Goal: Transaction & Acquisition: Download file/media

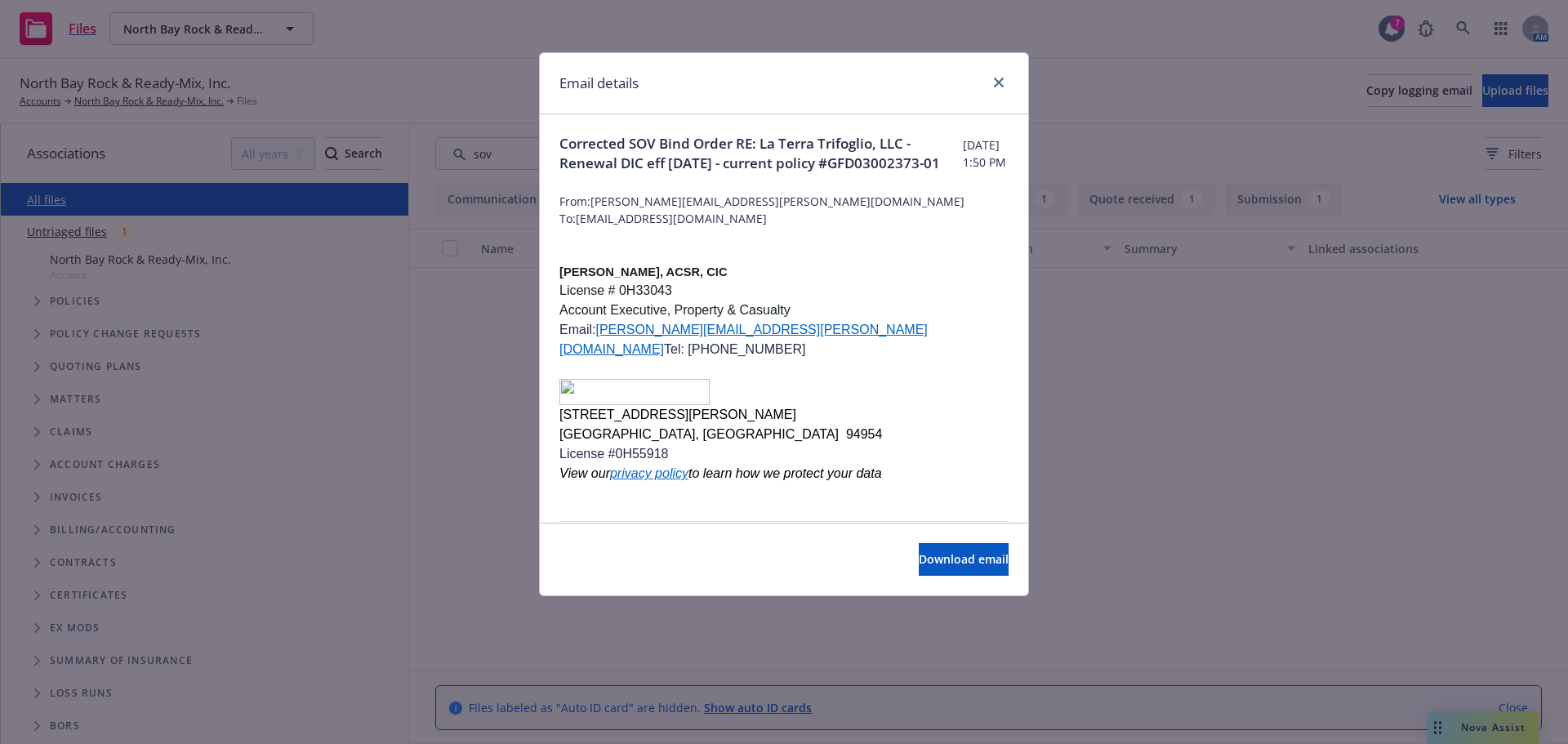
scroll to position [537, 0]
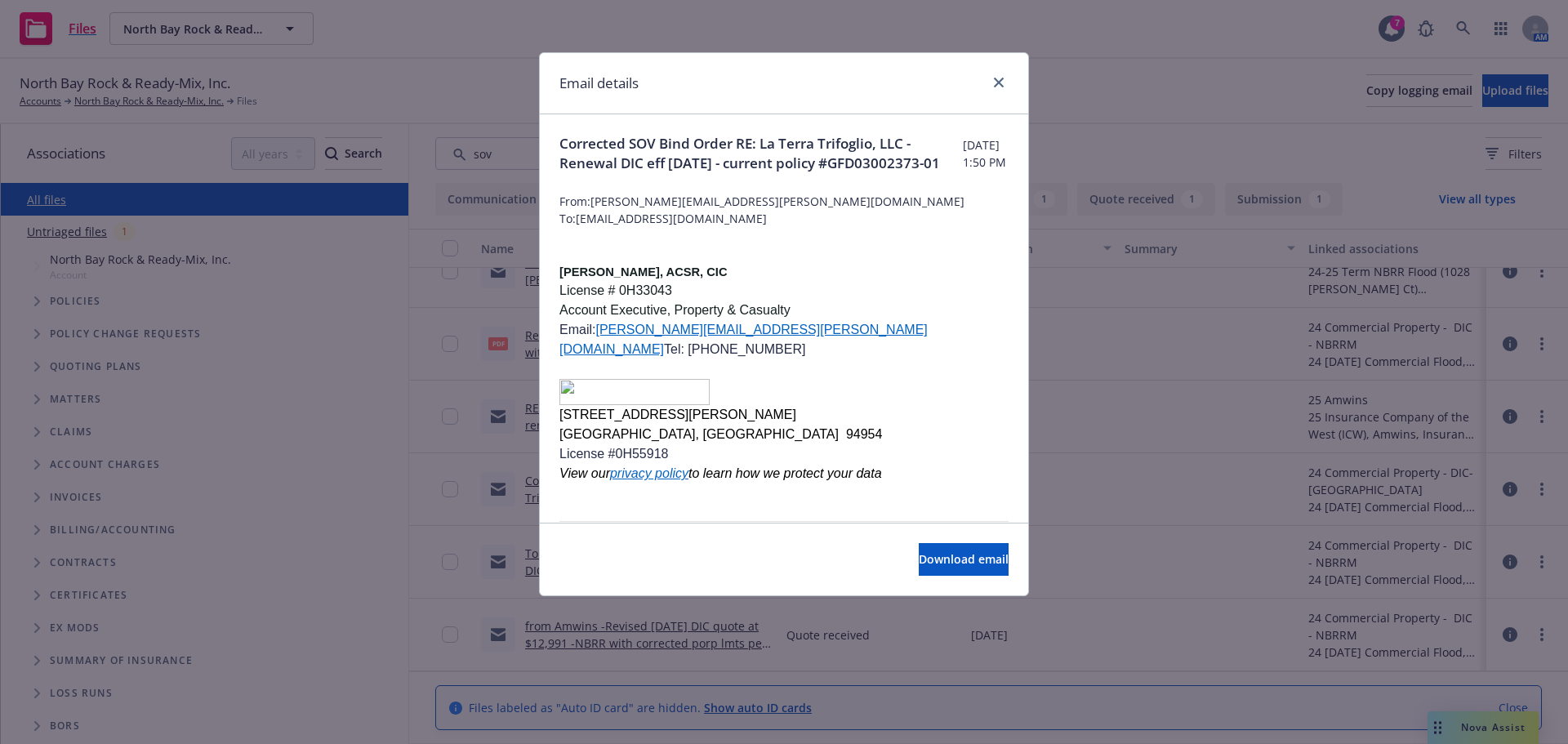
click at [1008, 83] on div "Email details" at bounding box center [783, 84] width 489 height 61
click at [994, 85] on icon "close" at bounding box center [998, 82] width 10 height 10
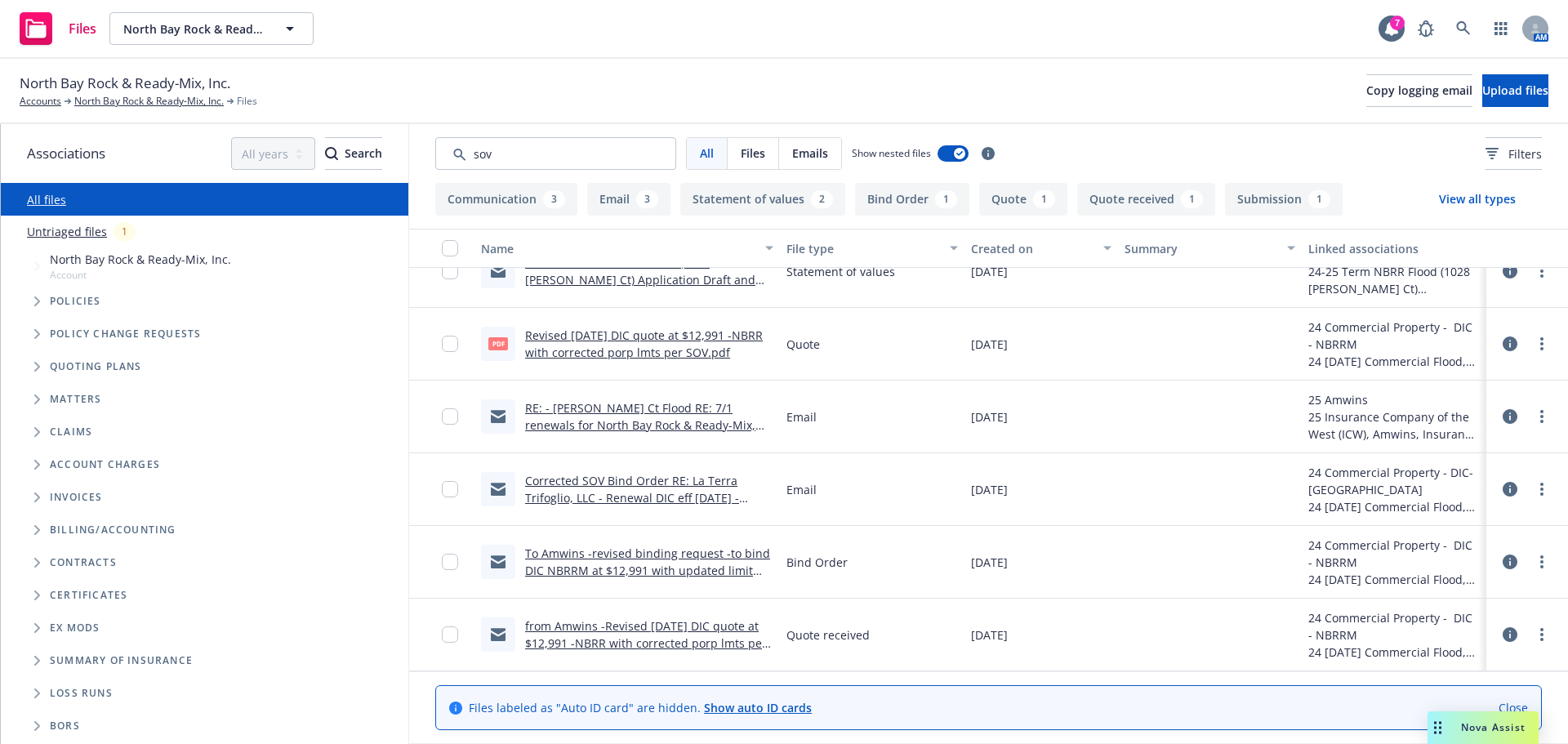
click at [1468, 726] on span "Nova Assist" at bounding box center [1492, 727] width 64 height 14
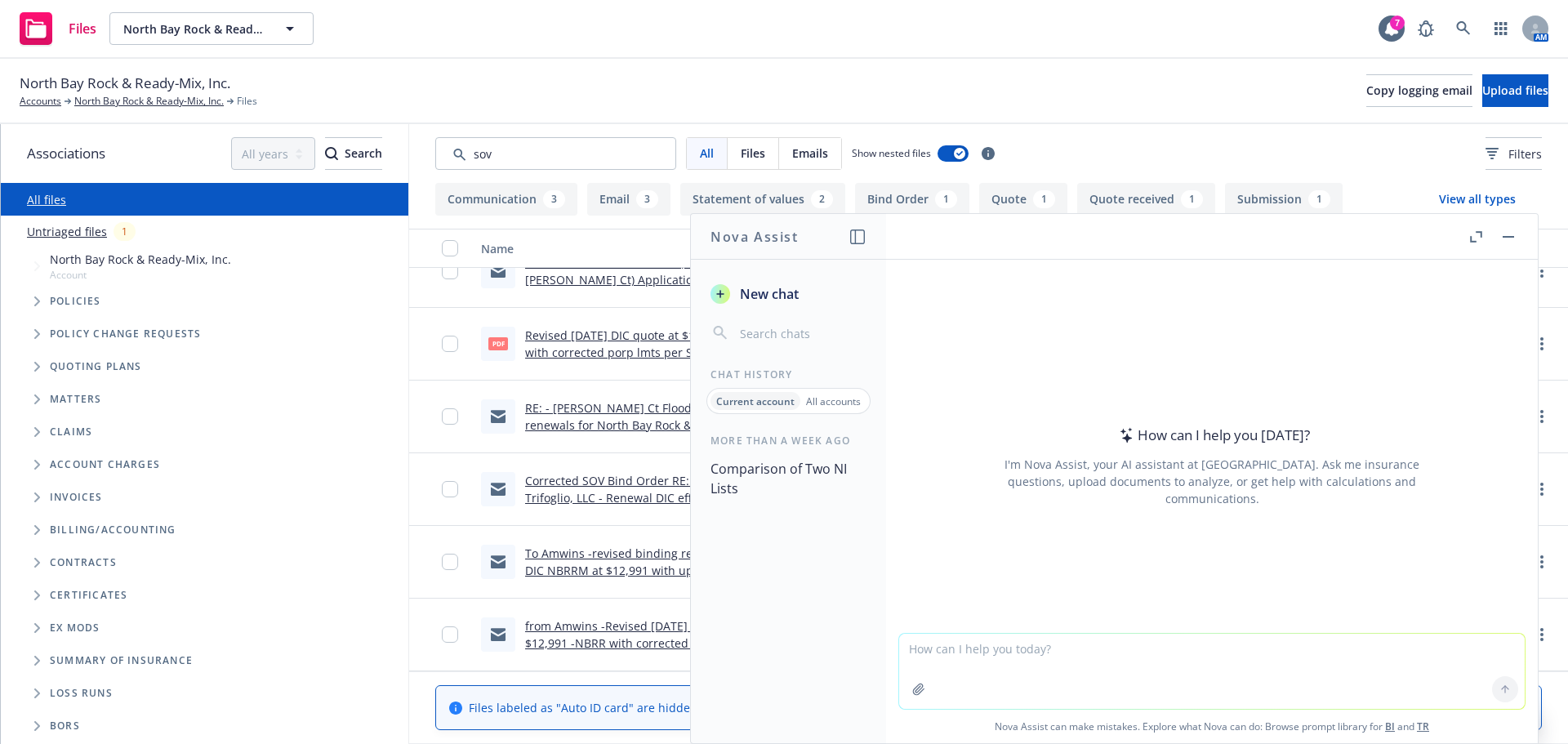
click at [1020, 658] on textarea at bounding box center [1211, 671] width 626 height 75
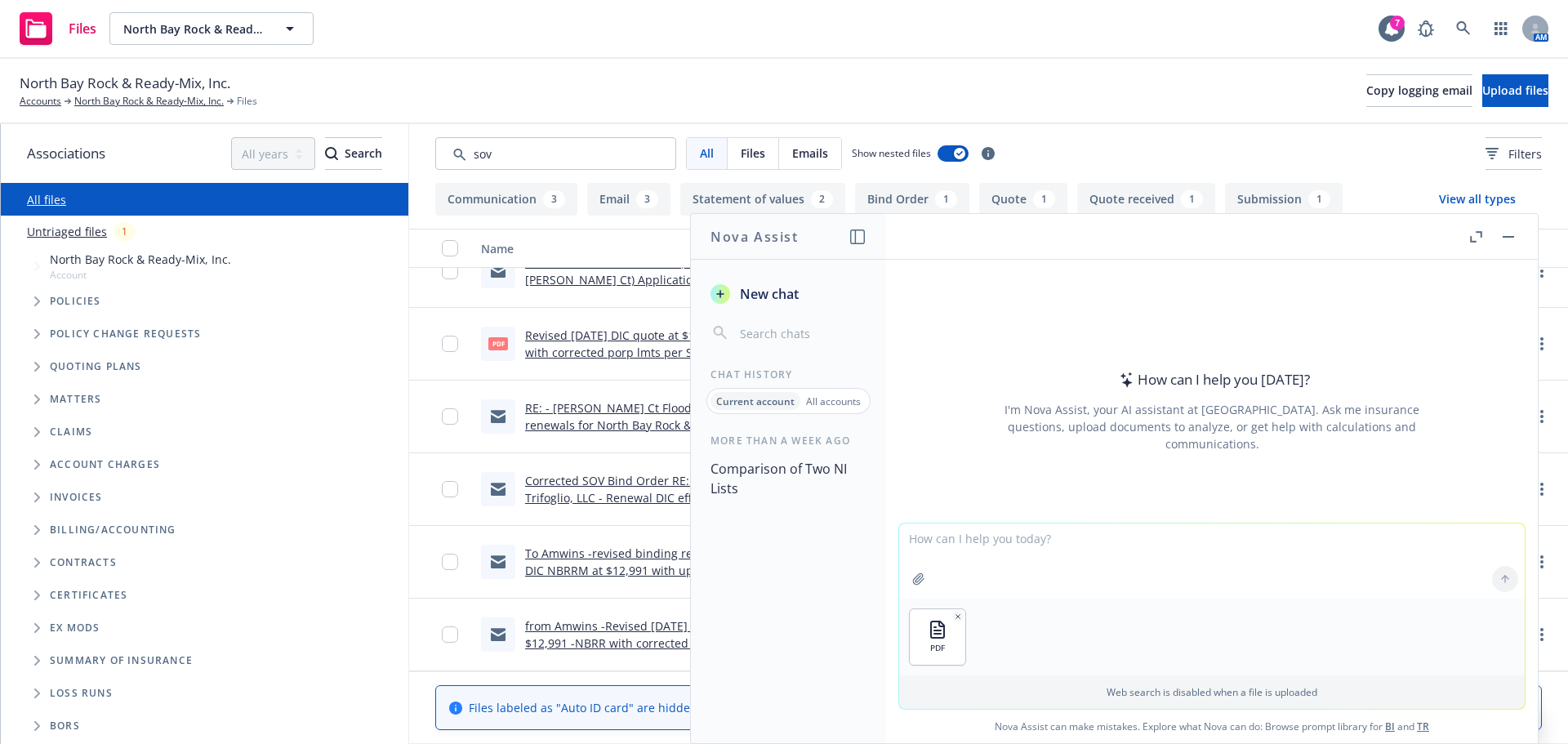
click at [949, 547] on textarea at bounding box center [1211, 561] width 626 height 75
paste textarea "can you review the NFIP flood policy if indicate claim settlement may be reduce…"
type textarea "can you review the NFIP flood policy if indicate claim settlement may be reduce…"
click at [1497, 587] on button at bounding box center [1504, 578] width 26 height 26
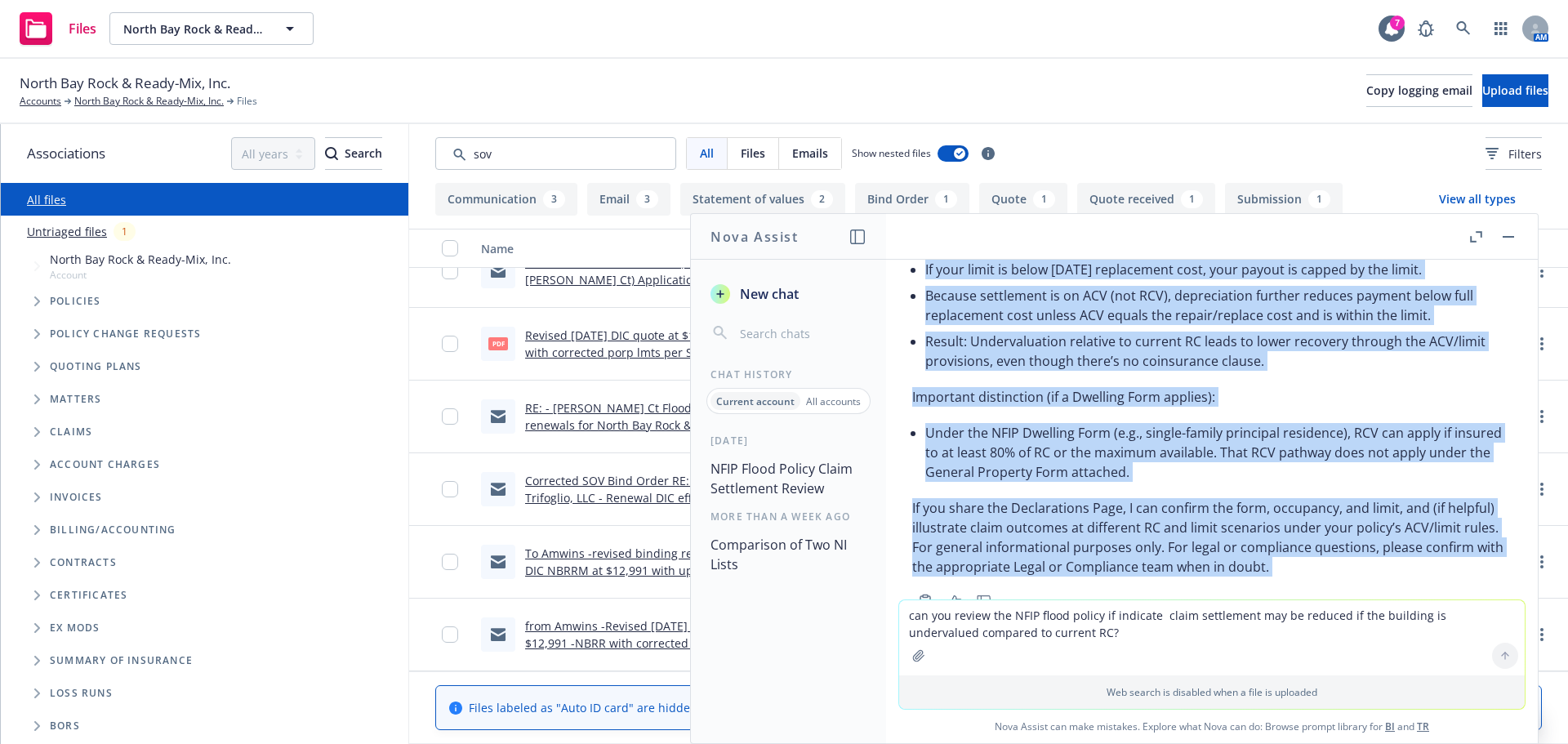
scroll to position [481, 0]
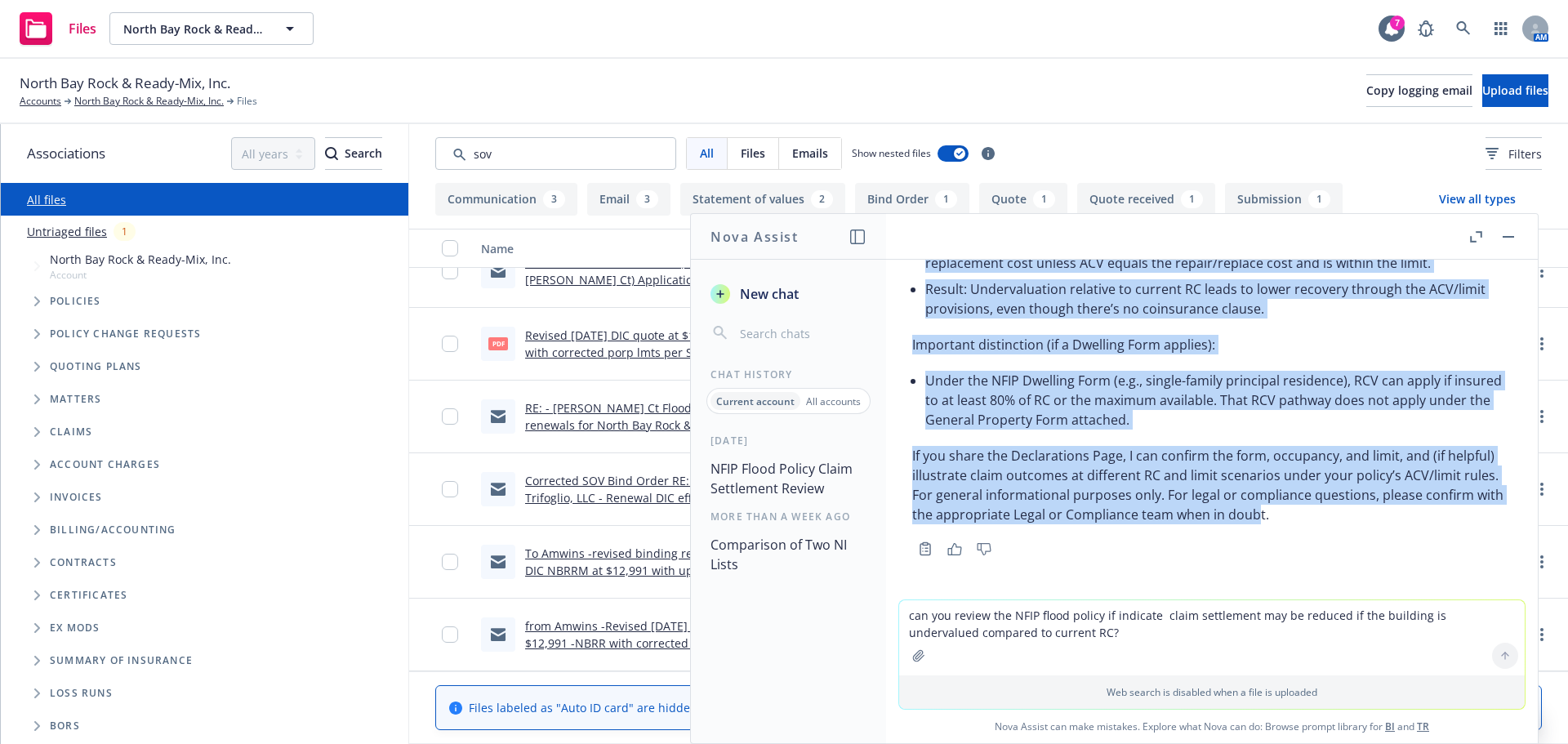
drag, startPoint x: 897, startPoint y: 291, endPoint x: 1380, endPoint y: 520, distance: 534.5
click at [1380, 520] on div "pdf NFIP Standord Flood Policy.pdf can you review the NFIP flood policy if indi…" at bounding box center [1212, 430] width 651 height 340
copy div "lor IPSU Dolorsit Ametc Adipis.eli sed doe tempor inc UTLA etdol magnaa en admi…"
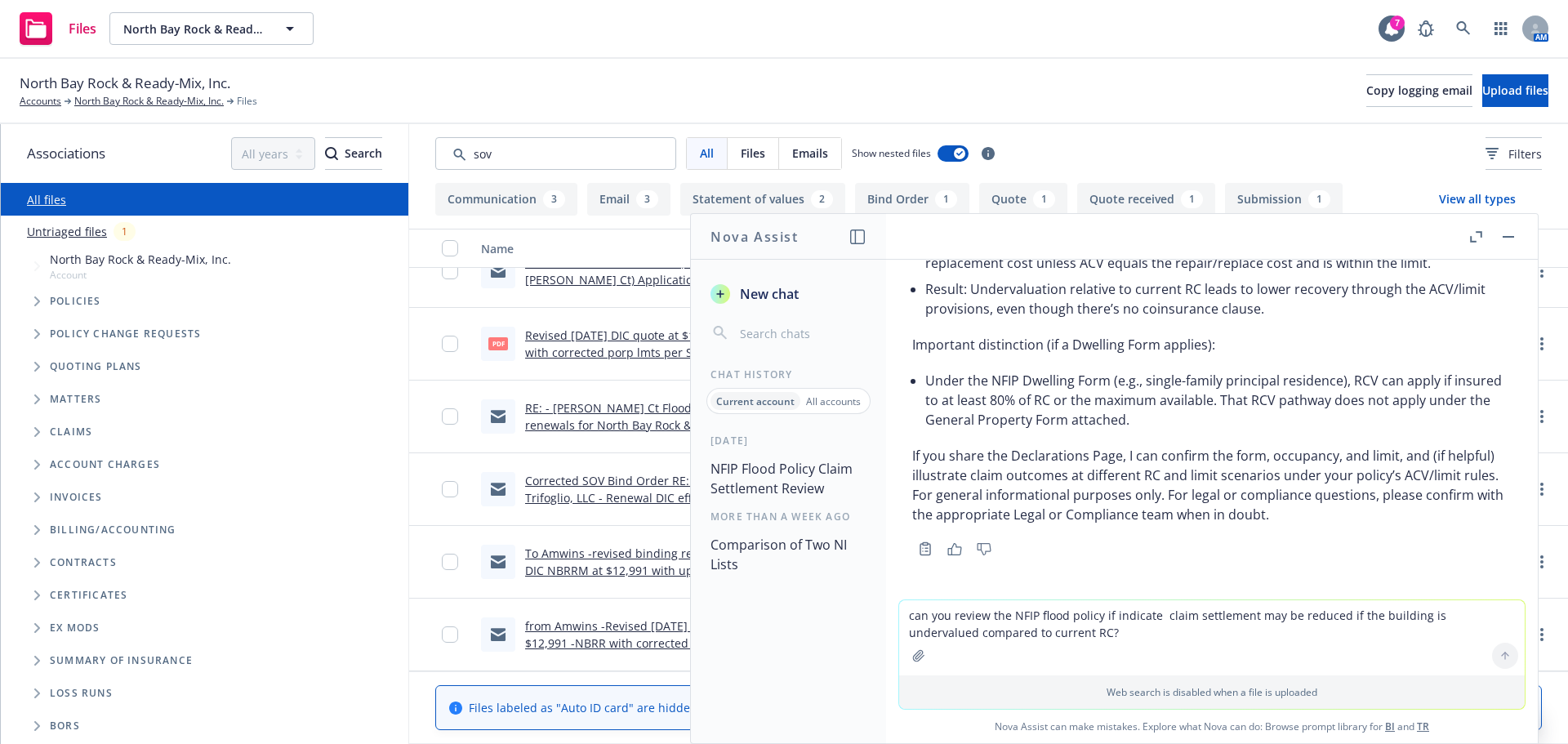
click at [1026, 626] on textarea "can you review the NFIP flood policy if indicate claim settlement may be reduce…" at bounding box center [1211, 637] width 626 height 75
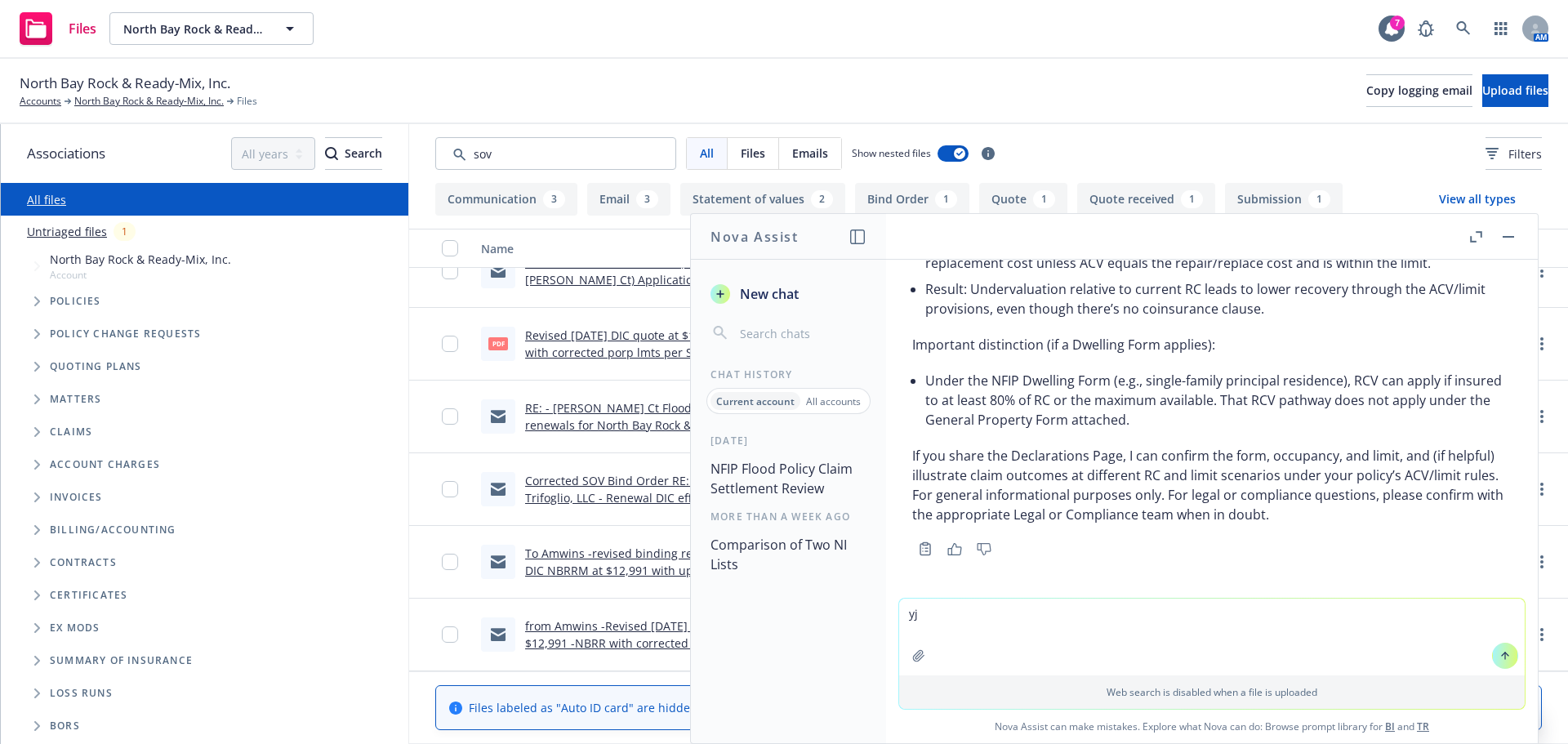
type textarea "y"
paste textarea "m"
click at [956, 619] on textarea "the policy limit is maximum $500K" at bounding box center [1211, 637] width 626 height 77
click at [1167, 616] on textarea "the policy building limit is maximum $500K" at bounding box center [1211, 637] width 626 height 77
drag, startPoint x: 1160, startPoint y: 613, endPoint x: 1146, endPoint y: 629, distance: 21.3
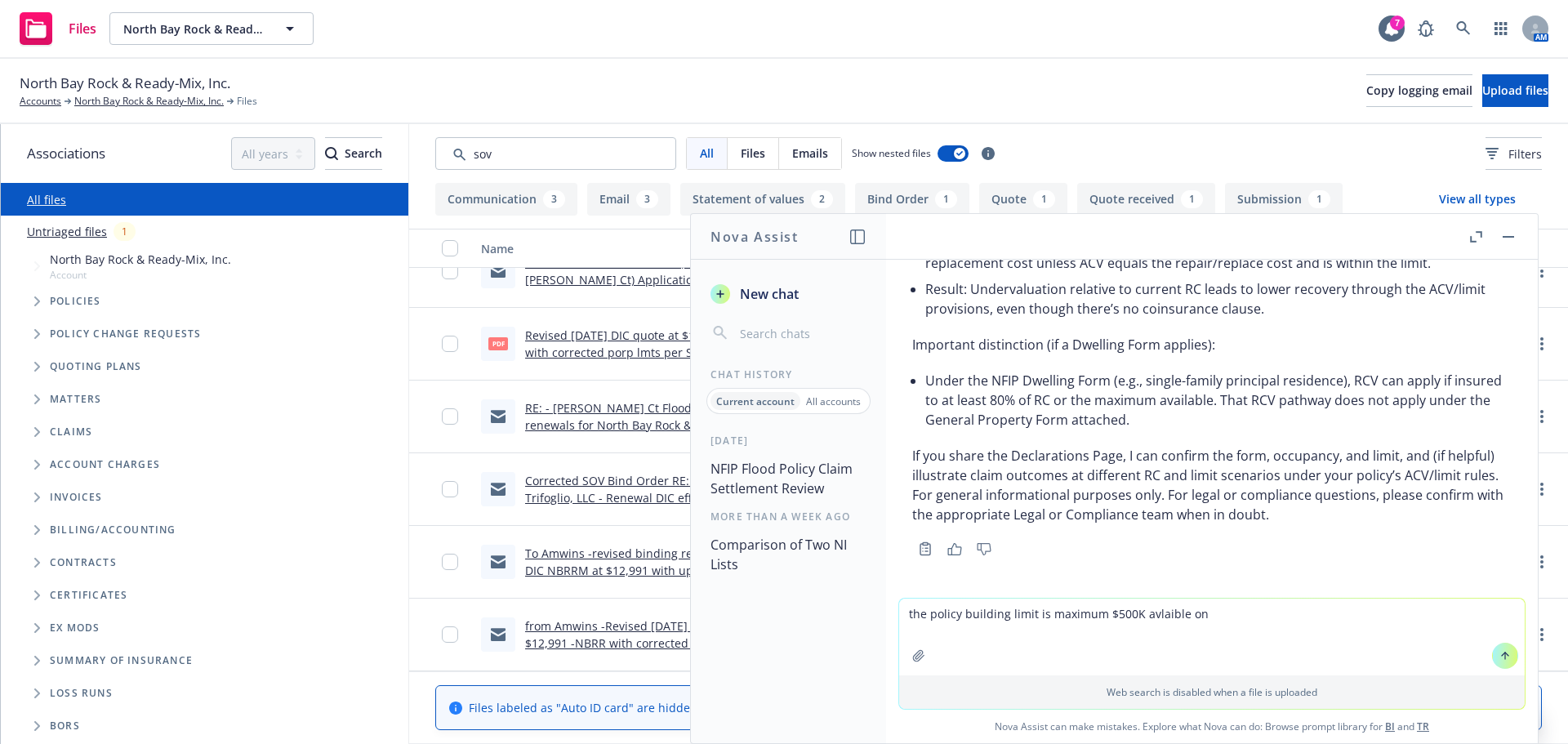
click at [1152, 629] on textarea "the policy building limit is maximum $500K avlaible on" at bounding box center [1211, 637] width 626 height 77
click at [1136, 611] on textarea "the policy building limit is maximum $500K avlaible on" at bounding box center [1211, 637] width 626 height 77
click at [1137, 614] on textarea "the policy building limit is maximum $500K avlaible on" at bounding box center [1211, 637] width 626 height 77
click at [1179, 619] on textarea "the policy building limit is maximum $500K avlaible on" at bounding box center [1211, 637] width 626 height 77
drag, startPoint x: 1135, startPoint y: 609, endPoint x: 1192, endPoint y: 605, distance: 57.1
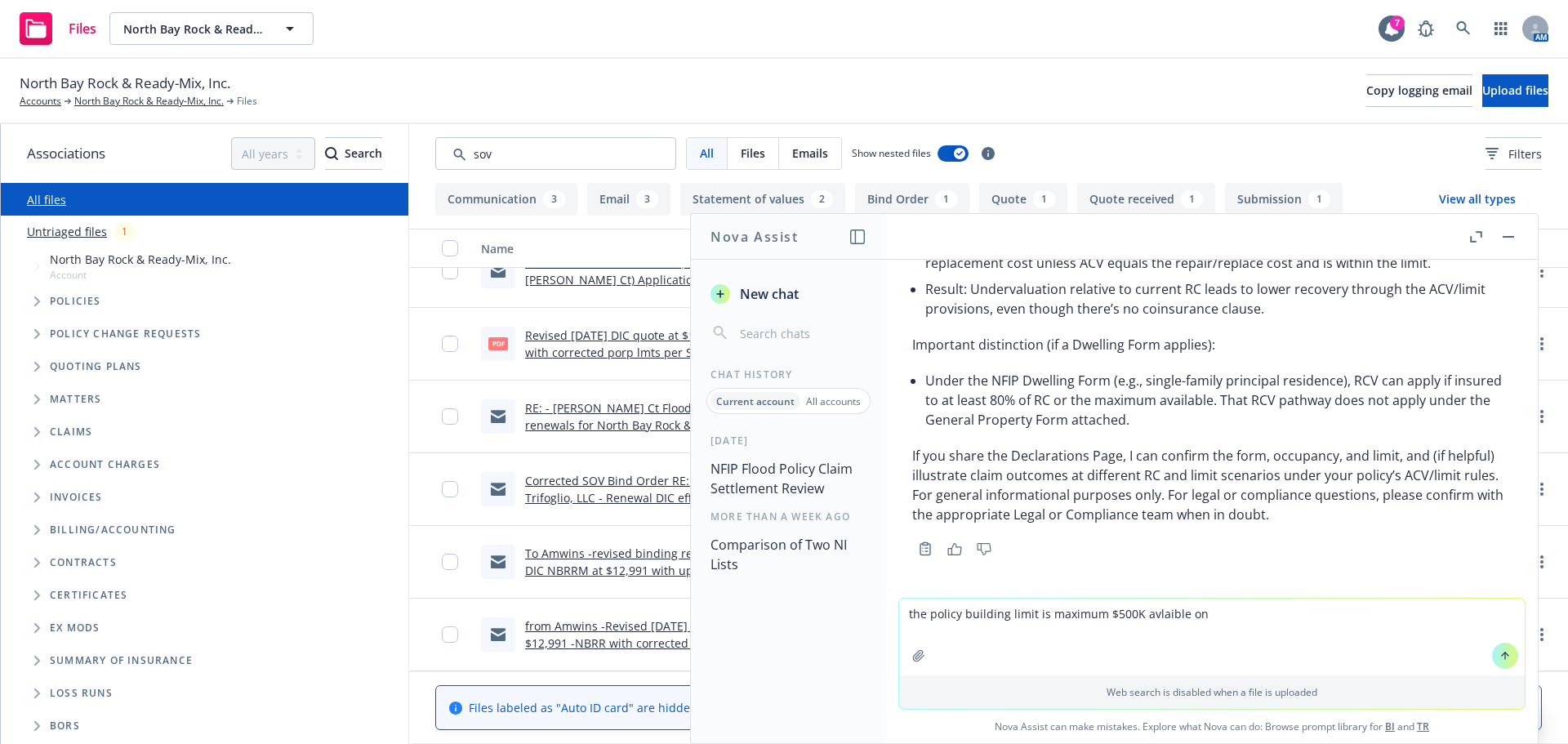
click at [1192, 605] on textarea "the policy building limit is maximum $500K avlaible on" at bounding box center [1211, 637] width 626 height 77
type textarea "the policy building limit is maximum $500K available on NFIP flood program"
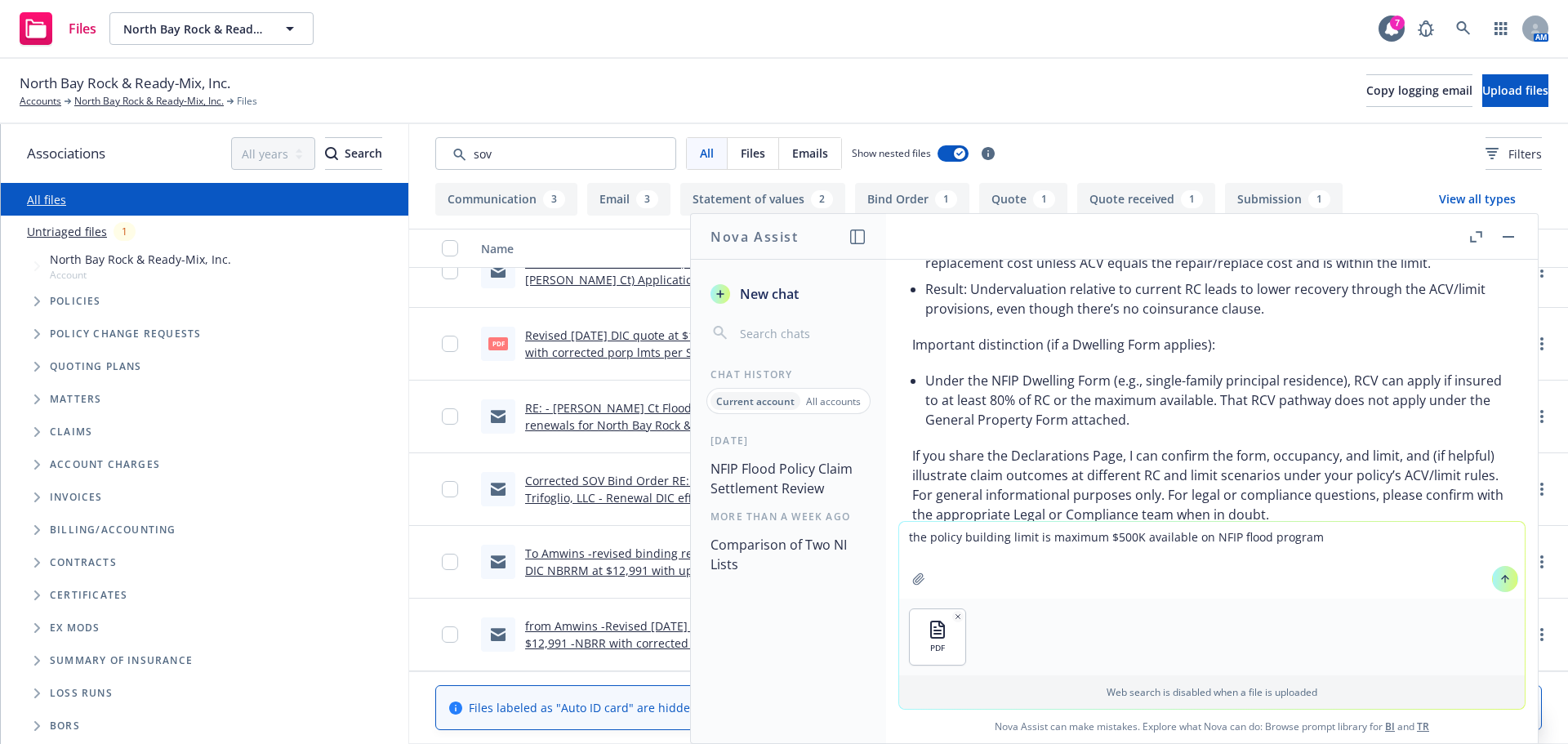
click at [1499, 581] on icon at bounding box center [1505, 578] width 12 height 12
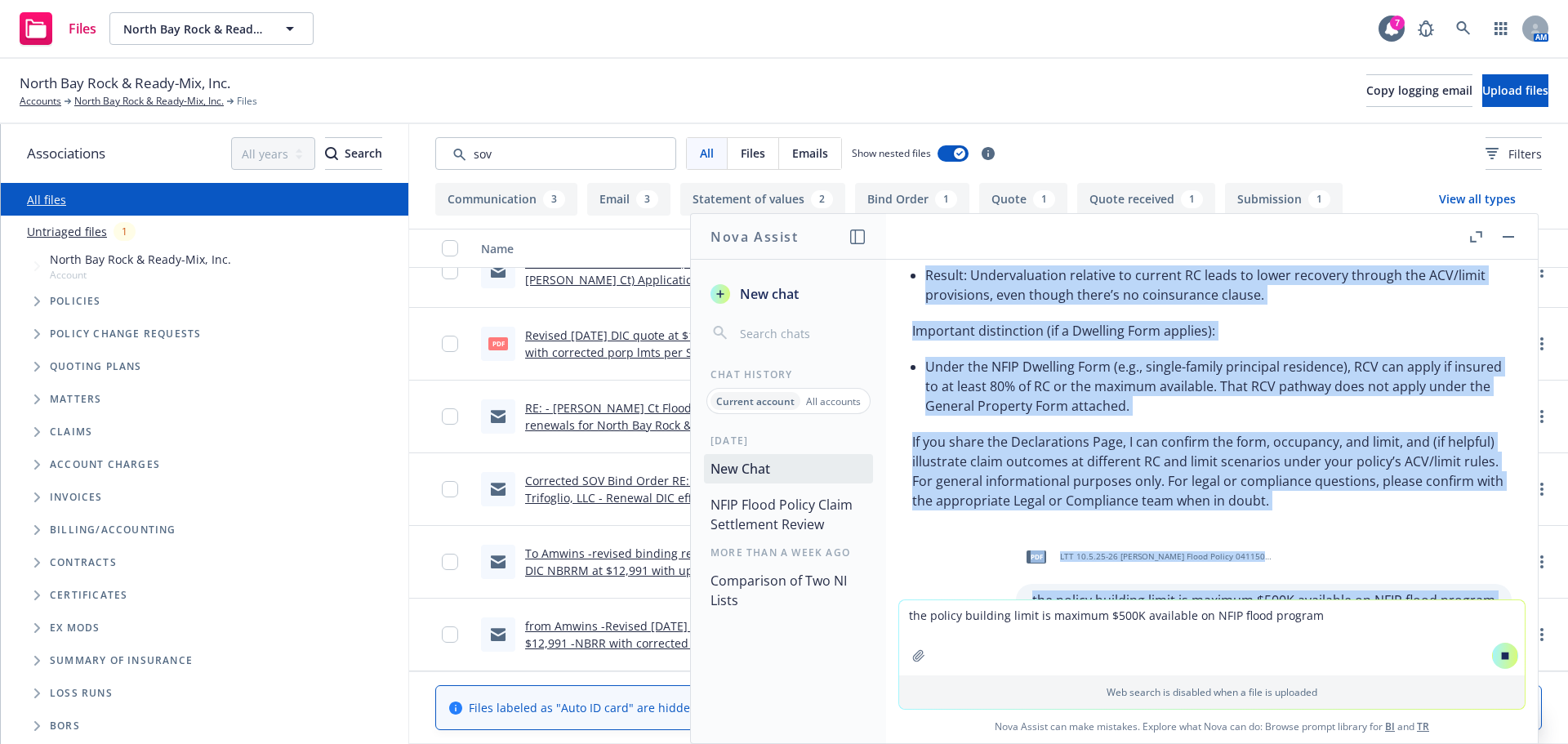
scroll to position [618, 0]
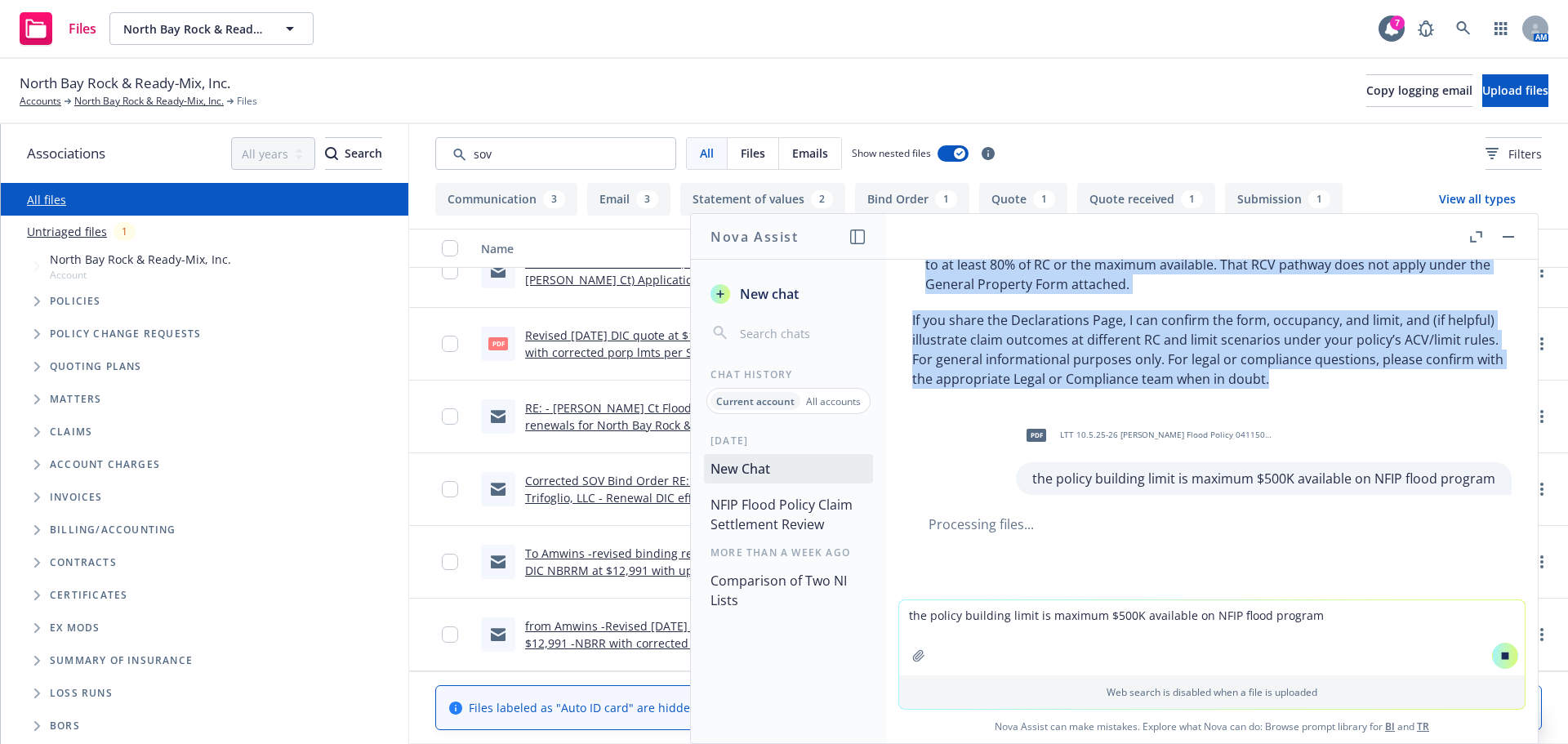
drag, startPoint x: 909, startPoint y: 378, endPoint x: 1392, endPoint y: 394, distance: 483.3
click at [1392, 394] on div "Short answer: Yes—payment can be effectively reduced if the building is underva…" at bounding box center [1211, 85] width 626 height 620
copy div "Lorem ipsumd: Sit—ametcon adi el seddoeiusmo tempori ut lab etdolore ma aliquae…"
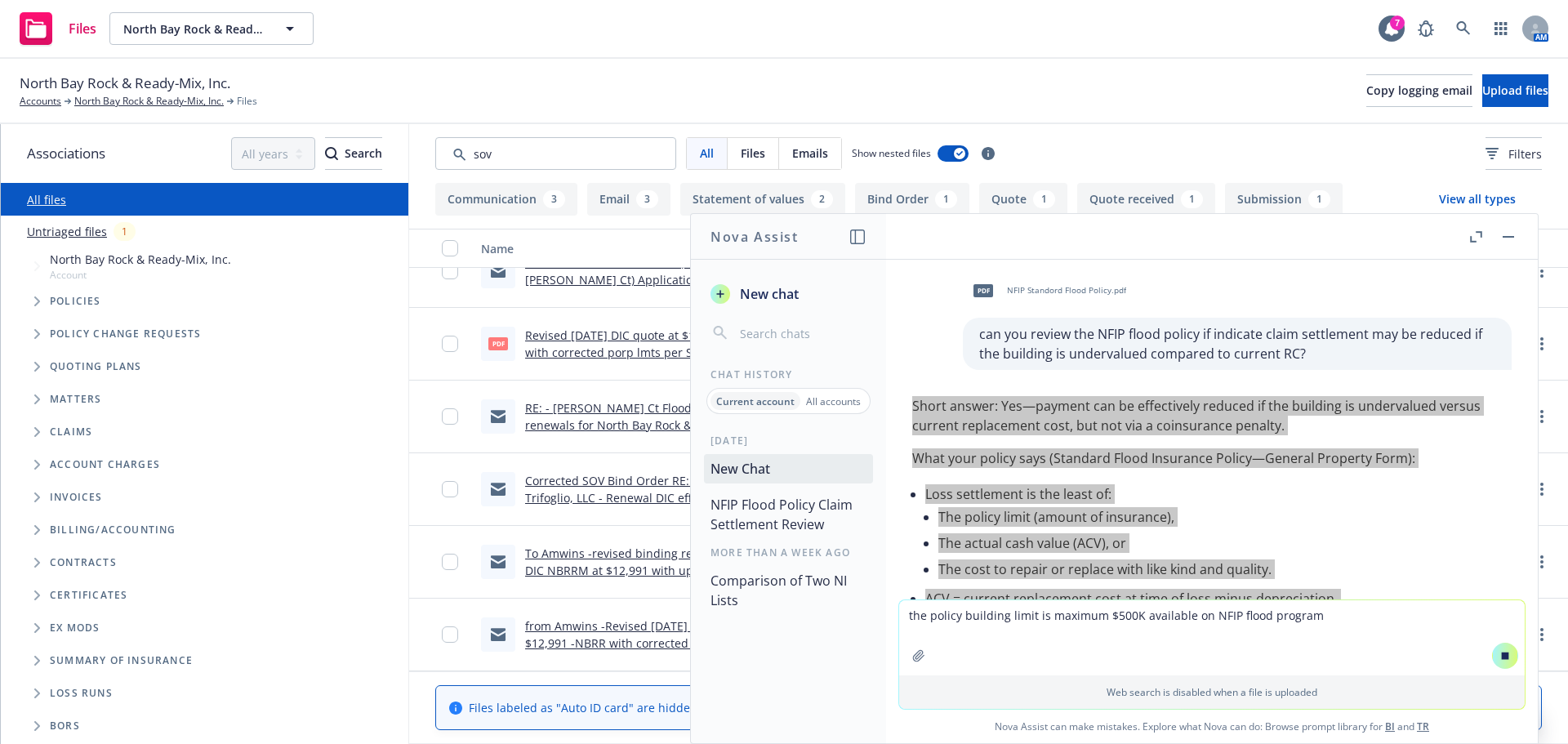
scroll to position [0, 0]
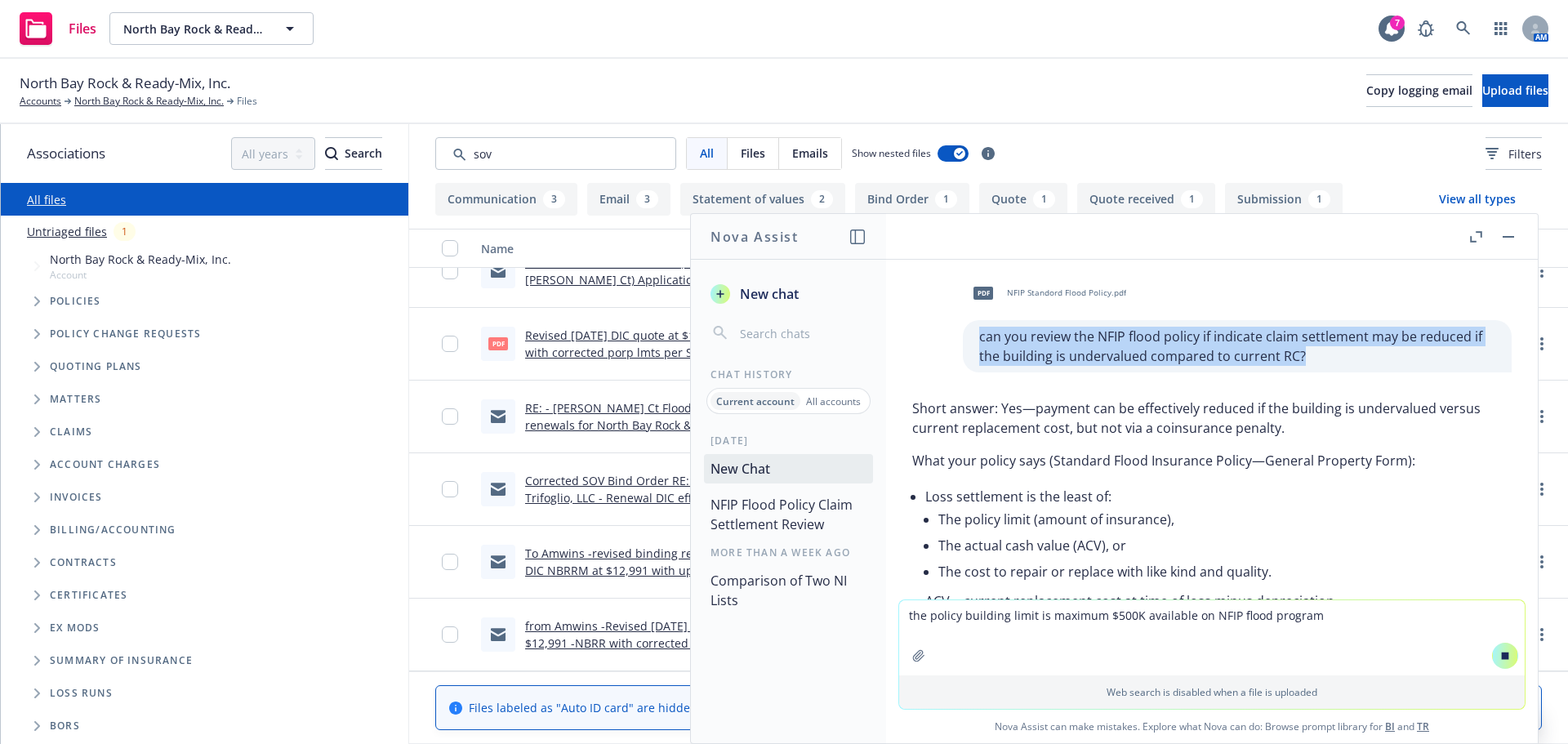
drag, startPoint x: 956, startPoint y: 335, endPoint x: 1285, endPoint y: 353, distance: 329.5
click at [1285, 353] on p "can you review the NFIP flood policy if indicate claim settlement may be reduce…" at bounding box center [1237, 346] width 516 height 39
copy p "can you review the NFIP flood policy if indicate claim settlement may be reduce…"
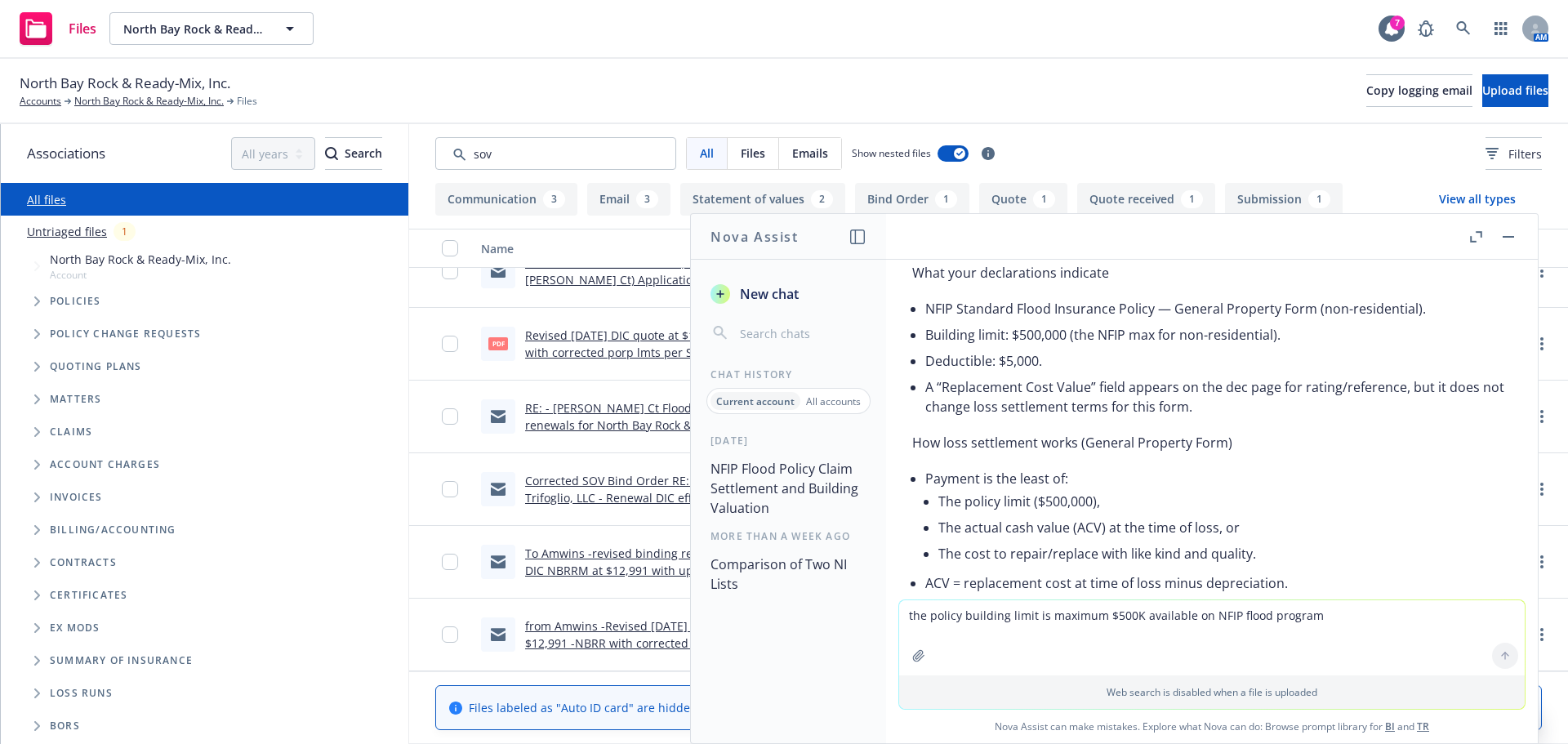
scroll to position [856, 0]
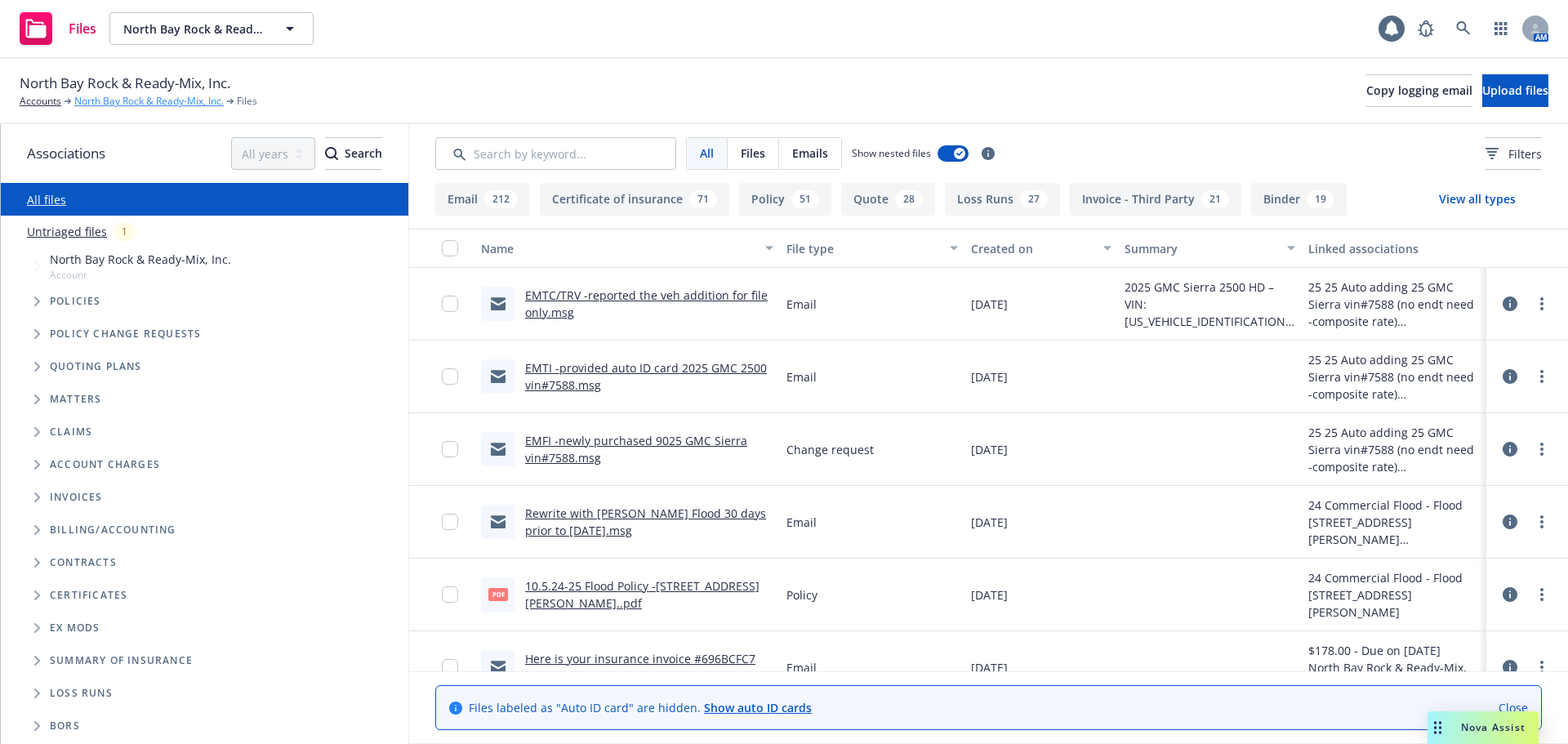
click at [106, 106] on link "North Bay Rock & Ready-Mix, Inc." at bounding box center [149, 101] width 150 height 15
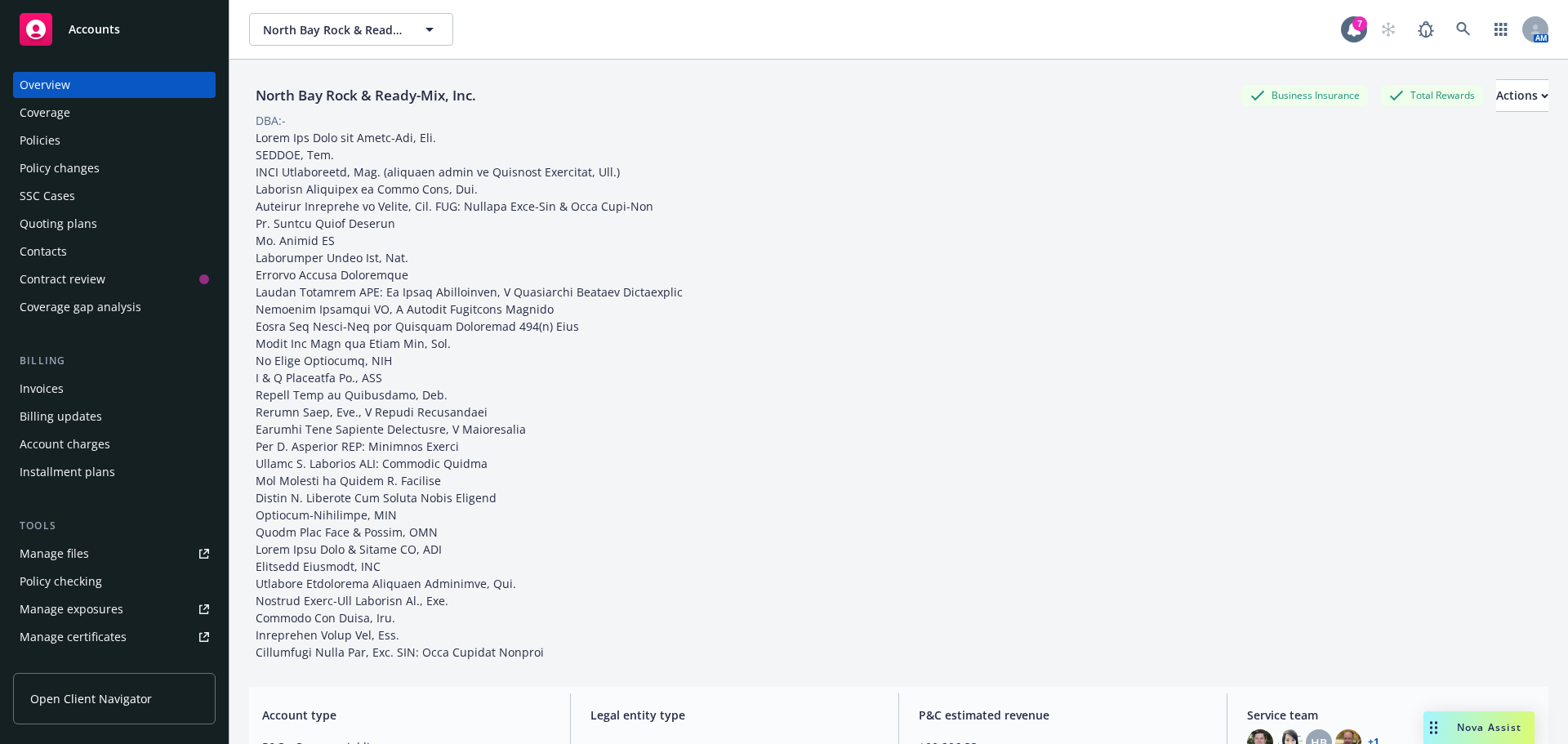
click at [46, 221] on div "Quoting plans" at bounding box center [58, 223] width 77 height 26
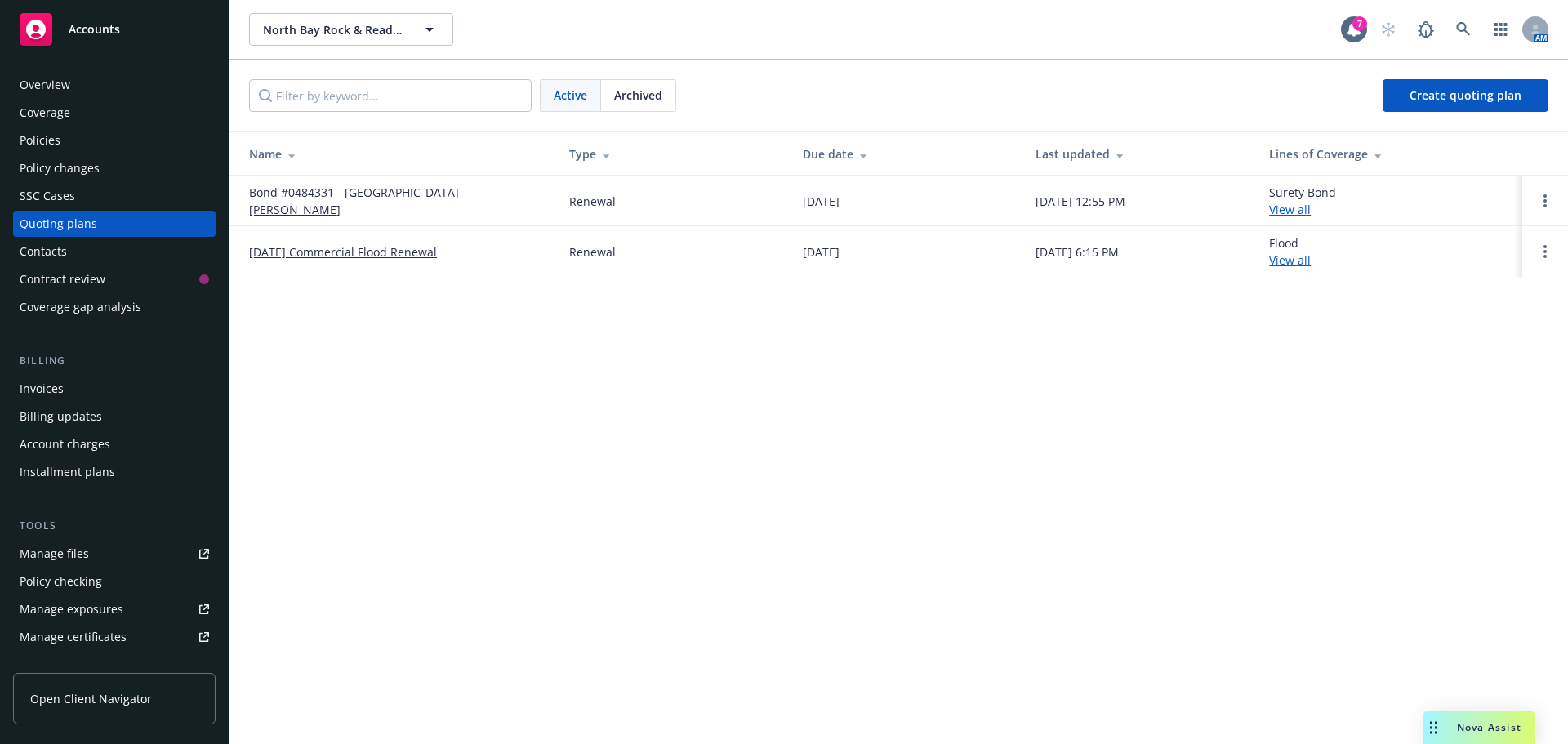
click at [334, 249] on link "10/05/25 Commercial Flood Renewal" at bounding box center [343, 251] width 188 height 17
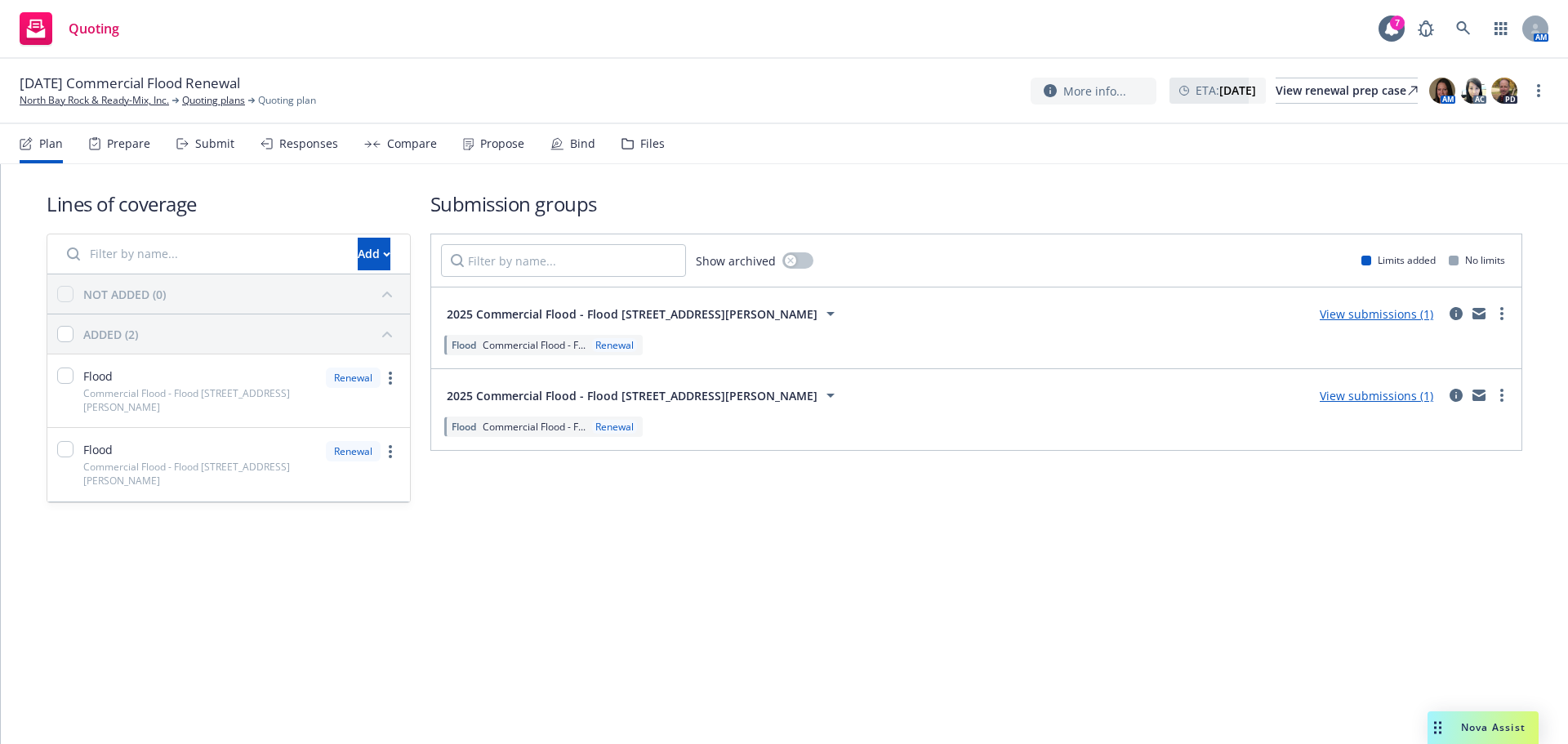
click at [640, 148] on div "Files" at bounding box center [652, 143] width 25 height 13
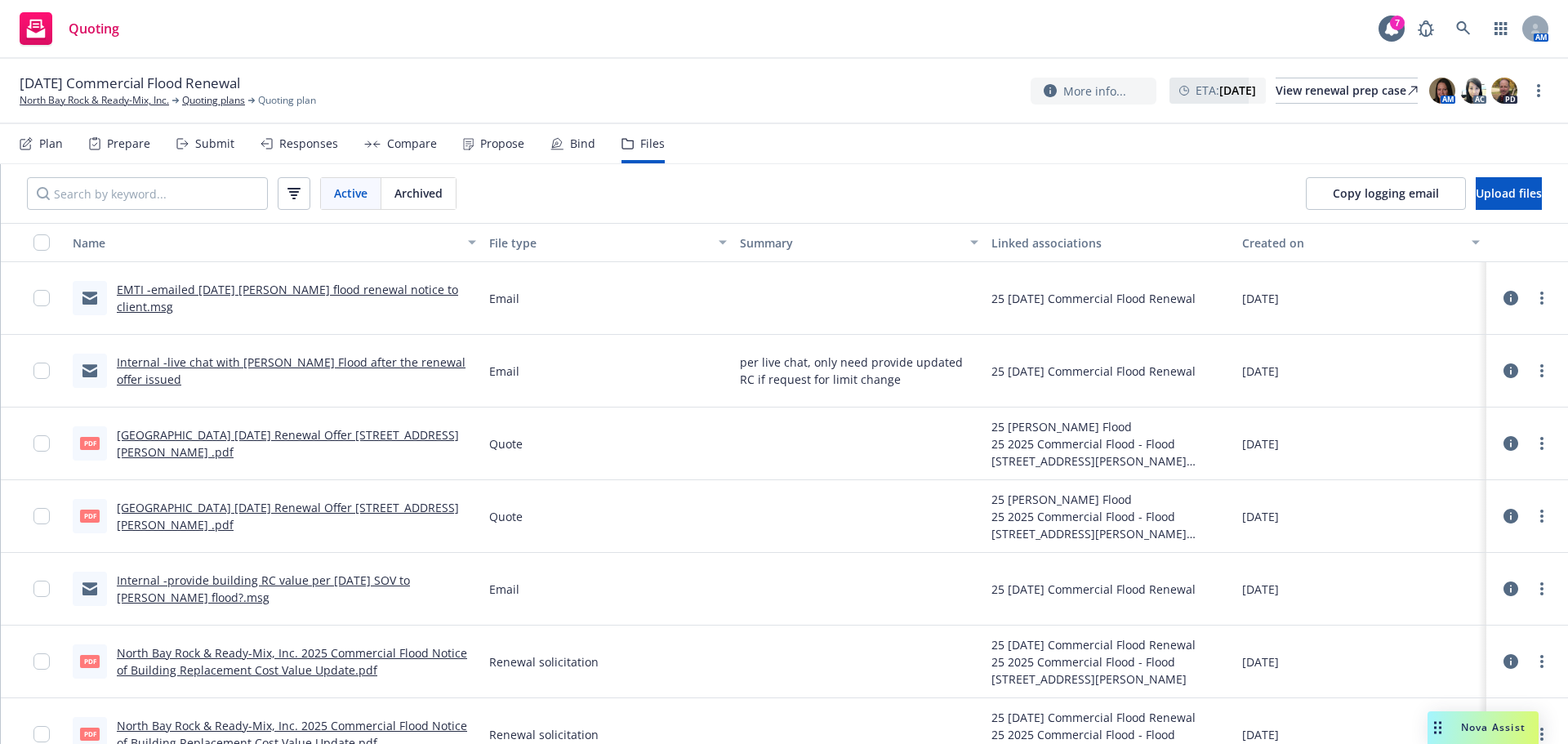
click at [347, 444] on link "North Bay Rock 10.5.25 Renewal Offer 647 Irwin St .pdf" at bounding box center [287, 443] width 342 height 33
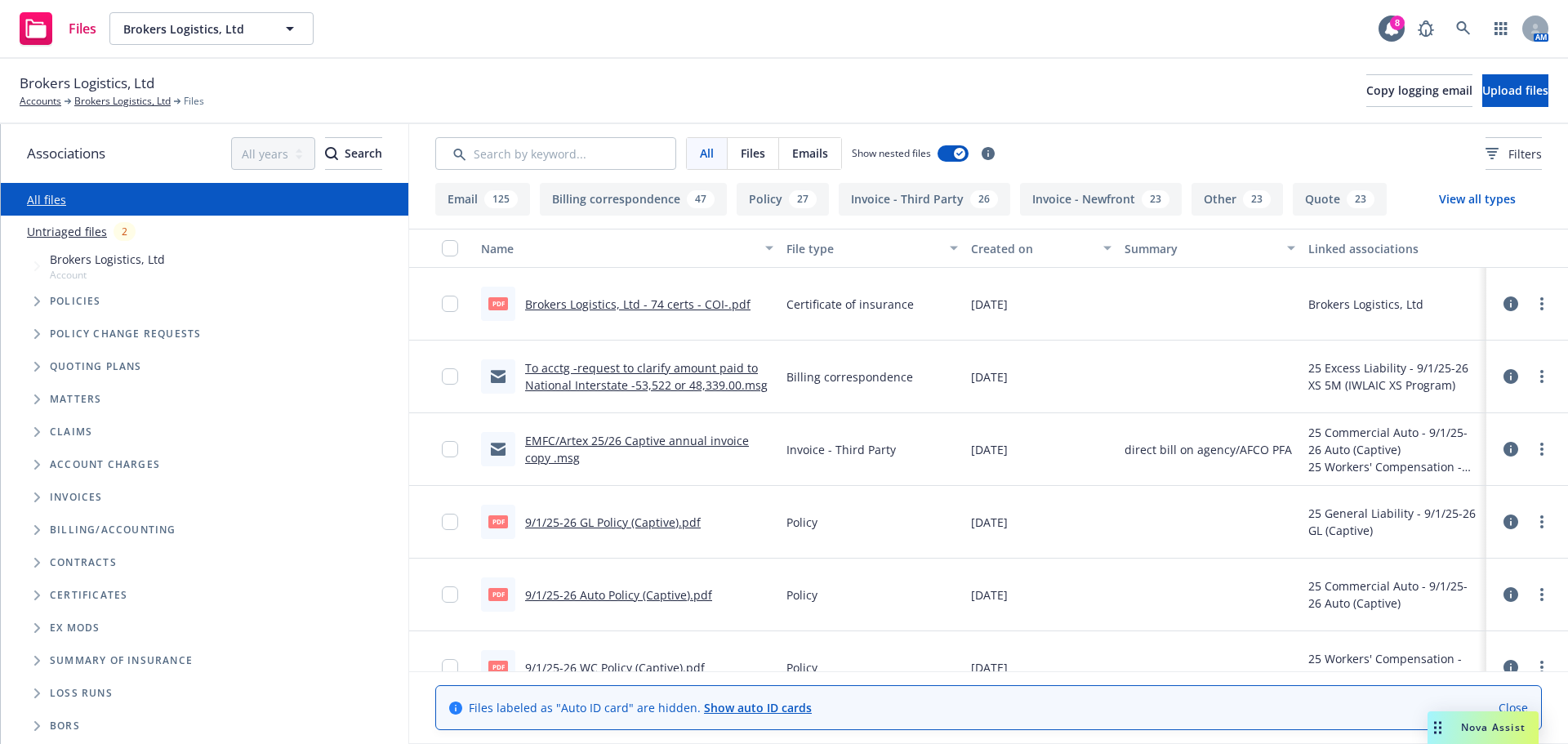
click at [648, 441] on link "EMFC/Artex 25/26 Captive annual invoice copy .msg" at bounding box center [636, 449] width 223 height 33
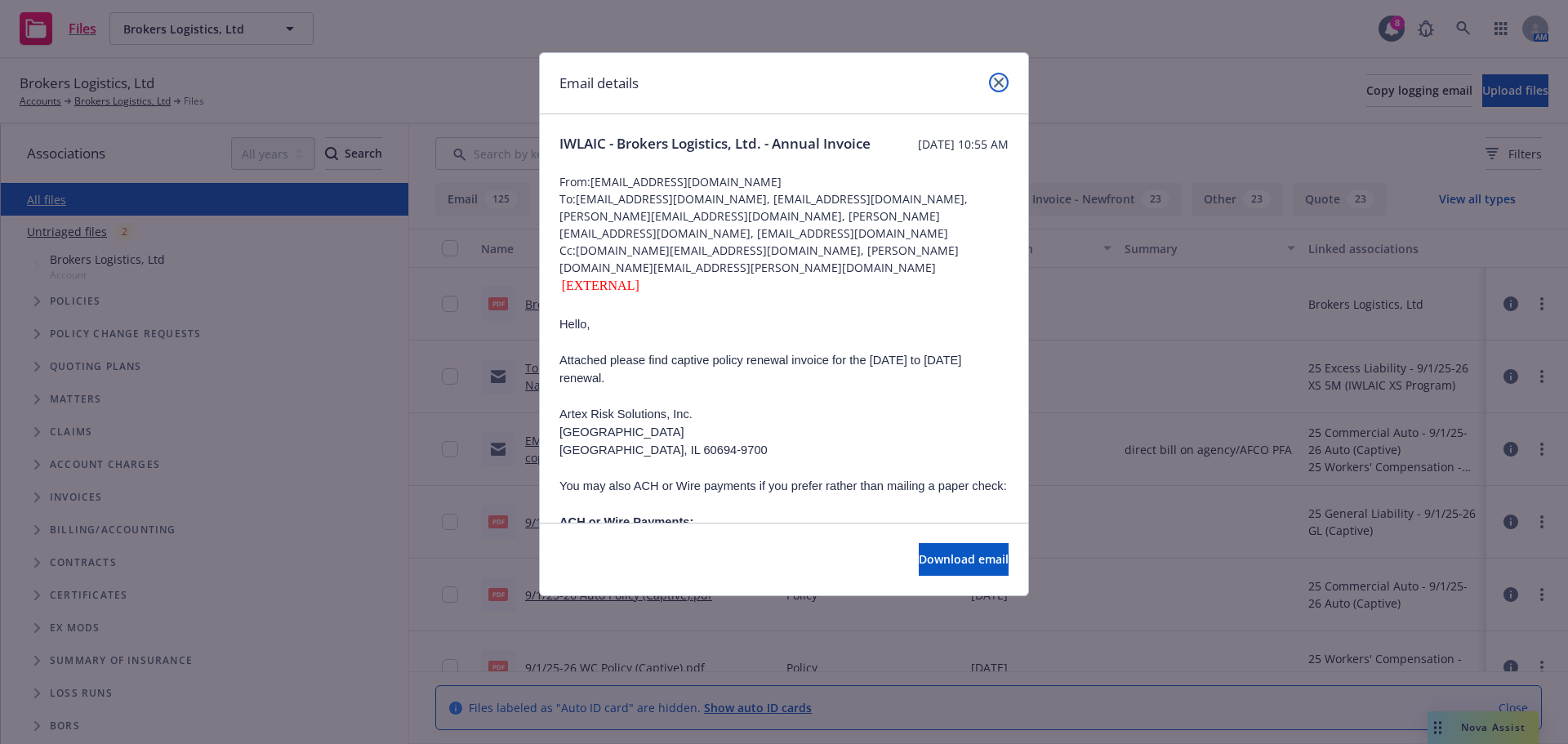
click at [1002, 85] on icon "close" at bounding box center [998, 82] width 10 height 10
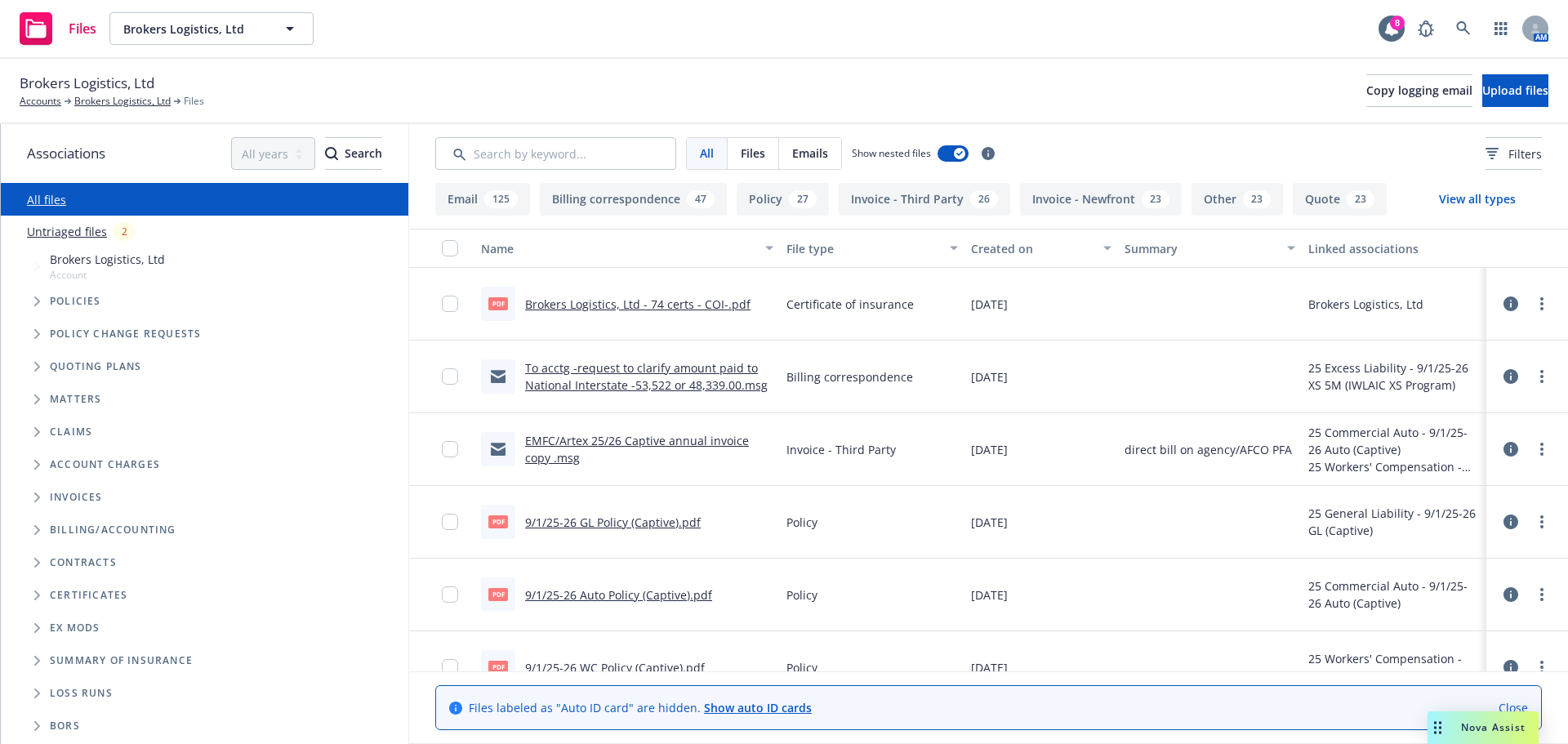
scroll to position [82, 0]
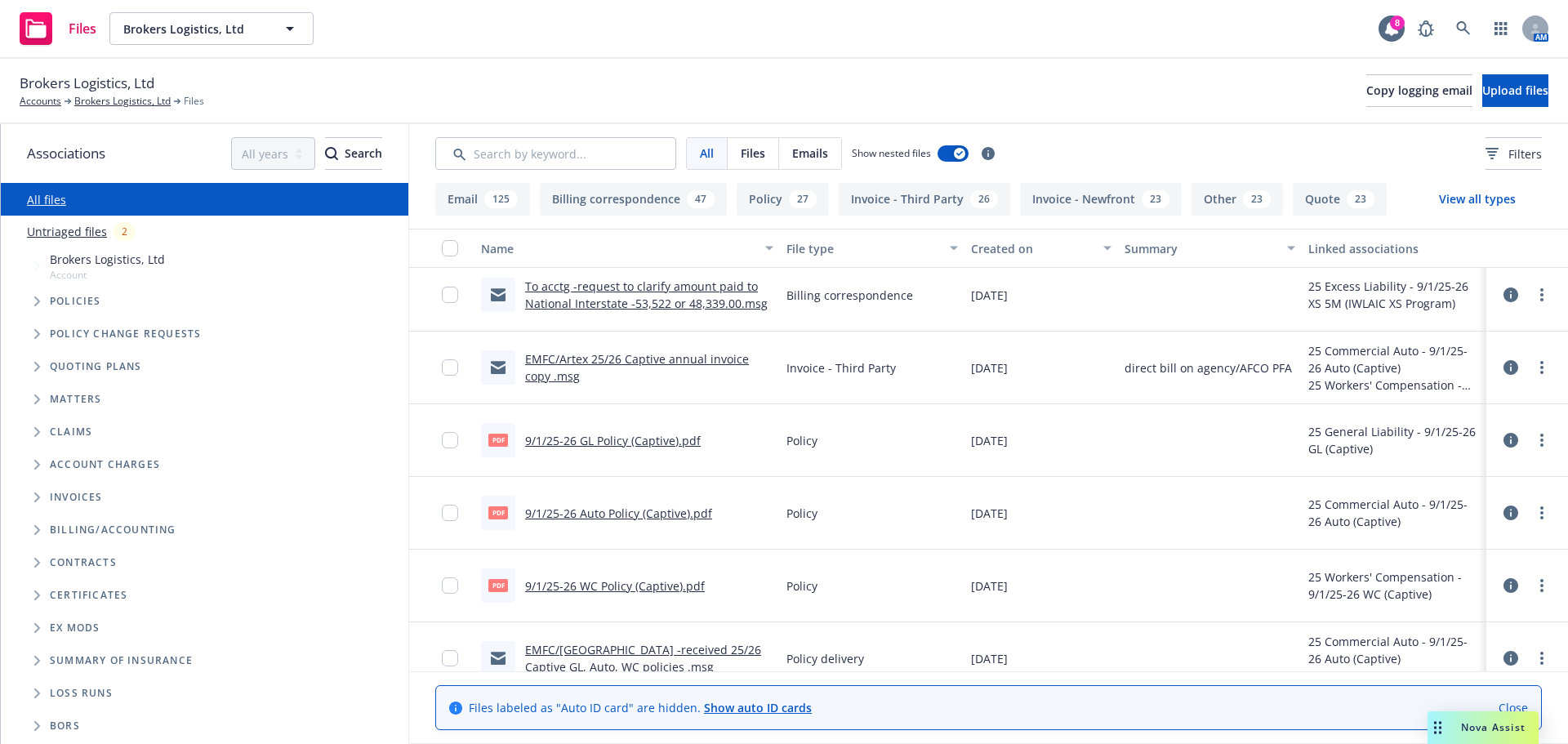
click at [610, 365] on link "EMFC/Artex 25/26 Captive annual invoice copy .msg" at bounding box center [636, 368] width 223 height 33
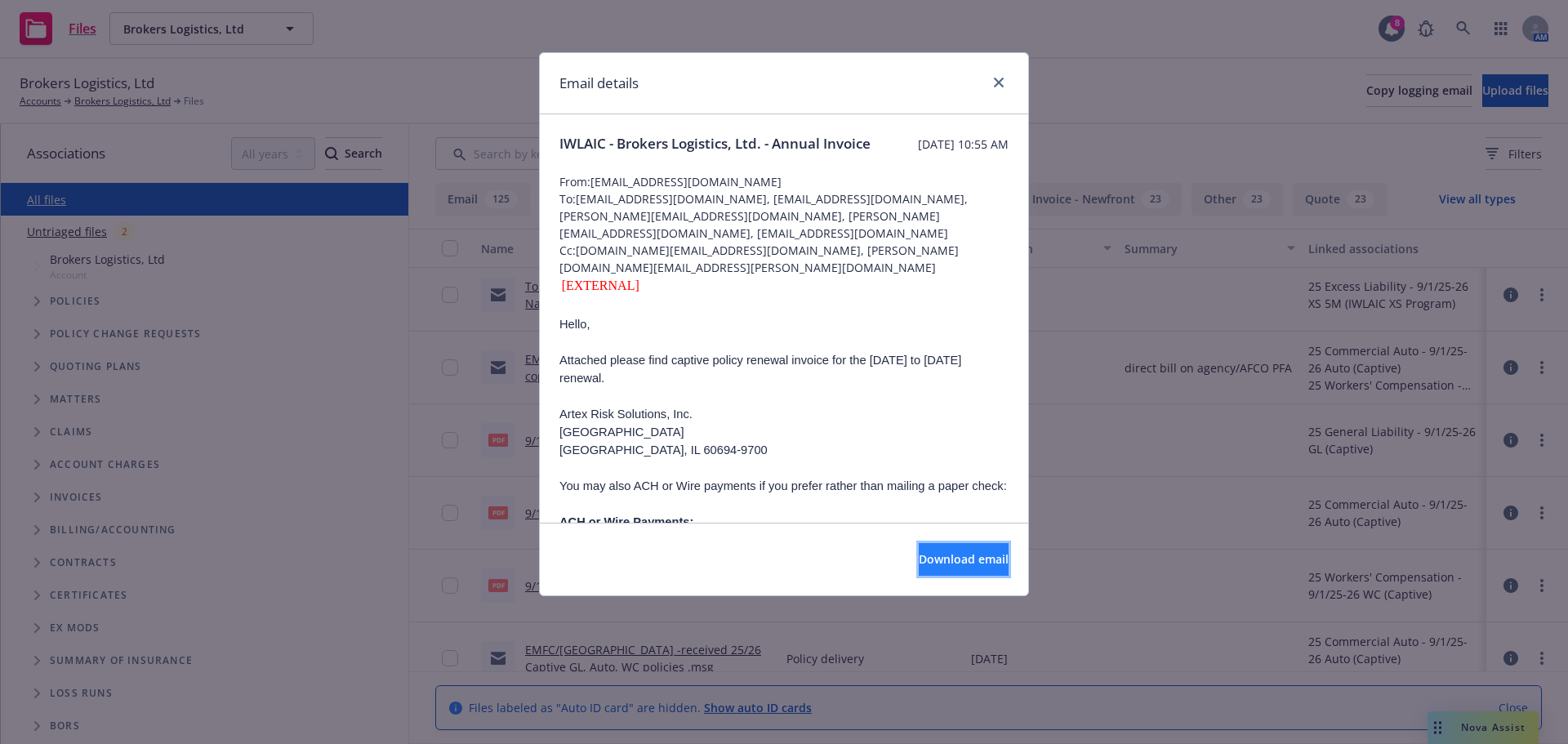
click at [925, 569] on button "Download email" at bounding box center [963, 559] width 90 height 33
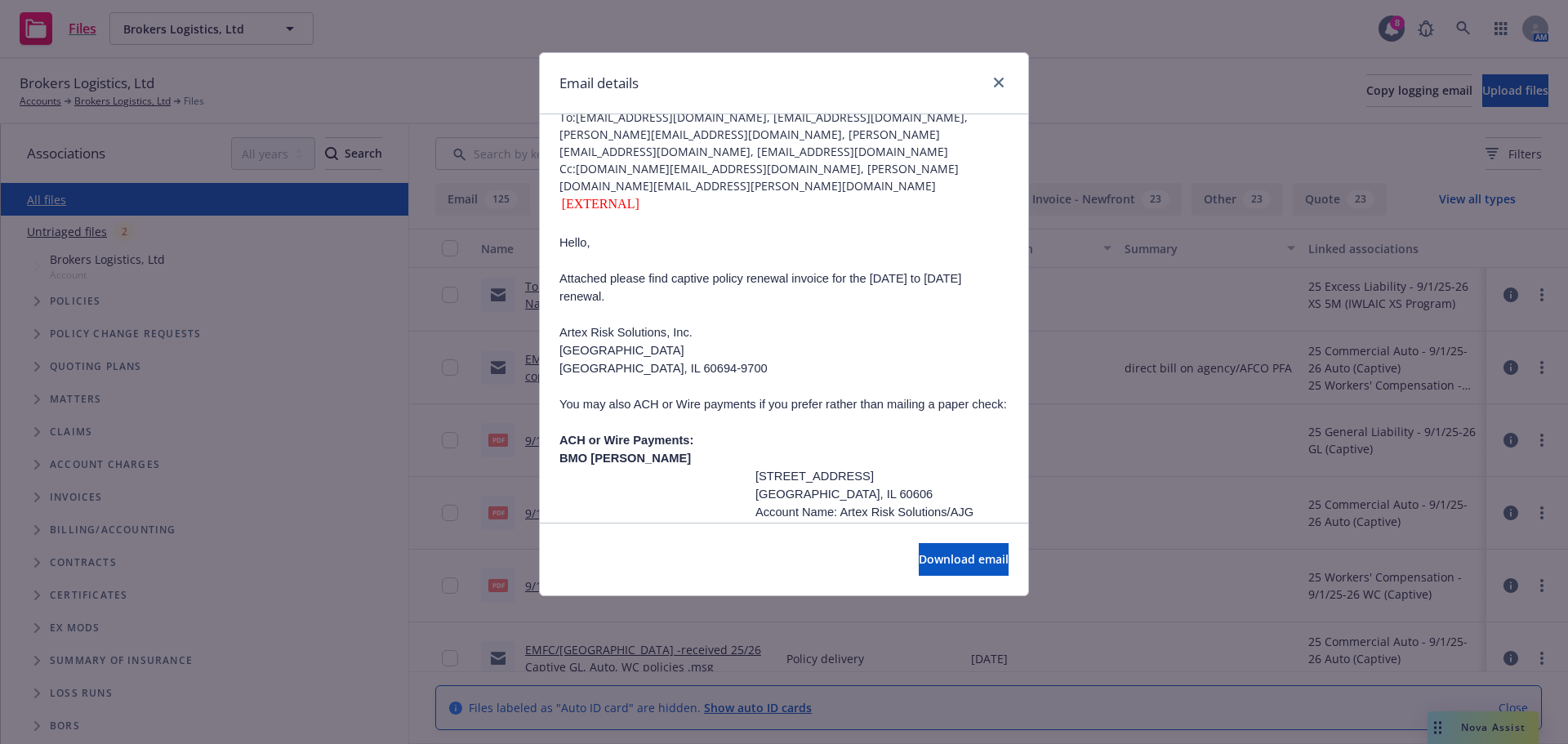
click at [112, 104] on div "Email details IWLAIC - Brokers Logistics, Ltd. - Annual Invoice Friday, Septemb…" at bounding box center [784, 372] width 1568 height 744
click at [1000, 85] on icon "close" at bounding box center [998, 82] width 10 height 10
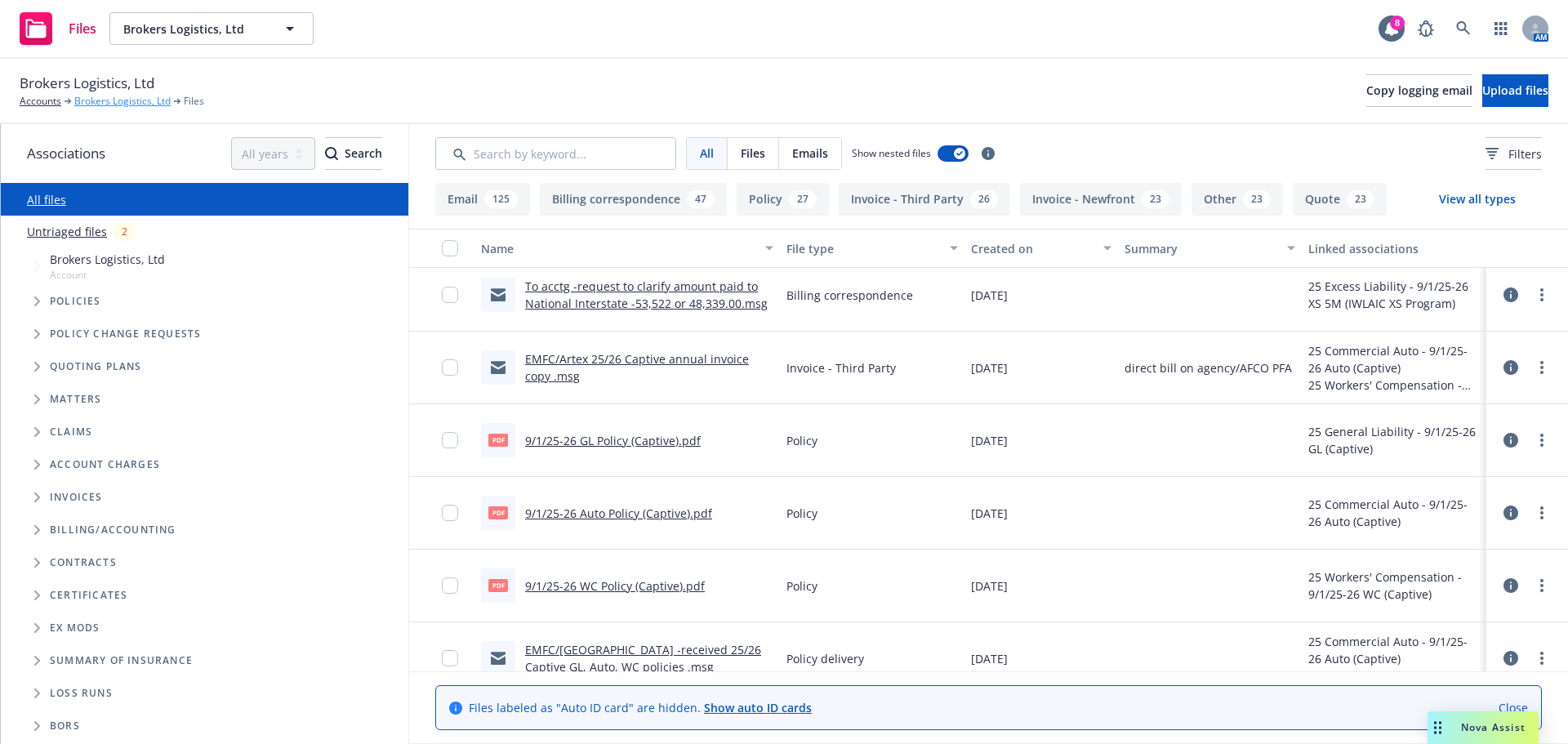
click at [103, 97] on link "Brokers Logistics, Ltd" at bounding box center [122, 101] width 96 height 15
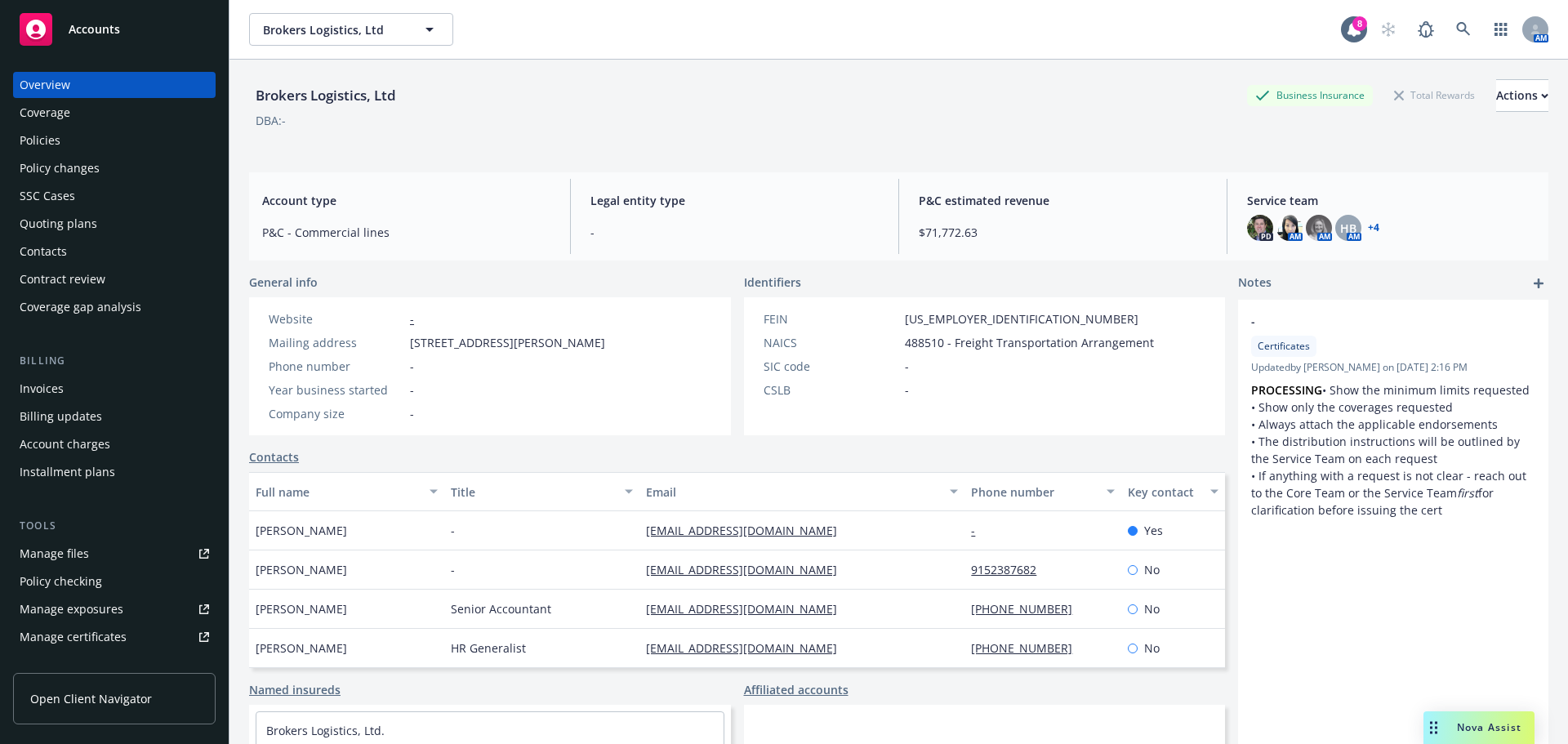
click at [53, 250] on div "Contacts" at bounding box center [43, 251] width 47 height 26
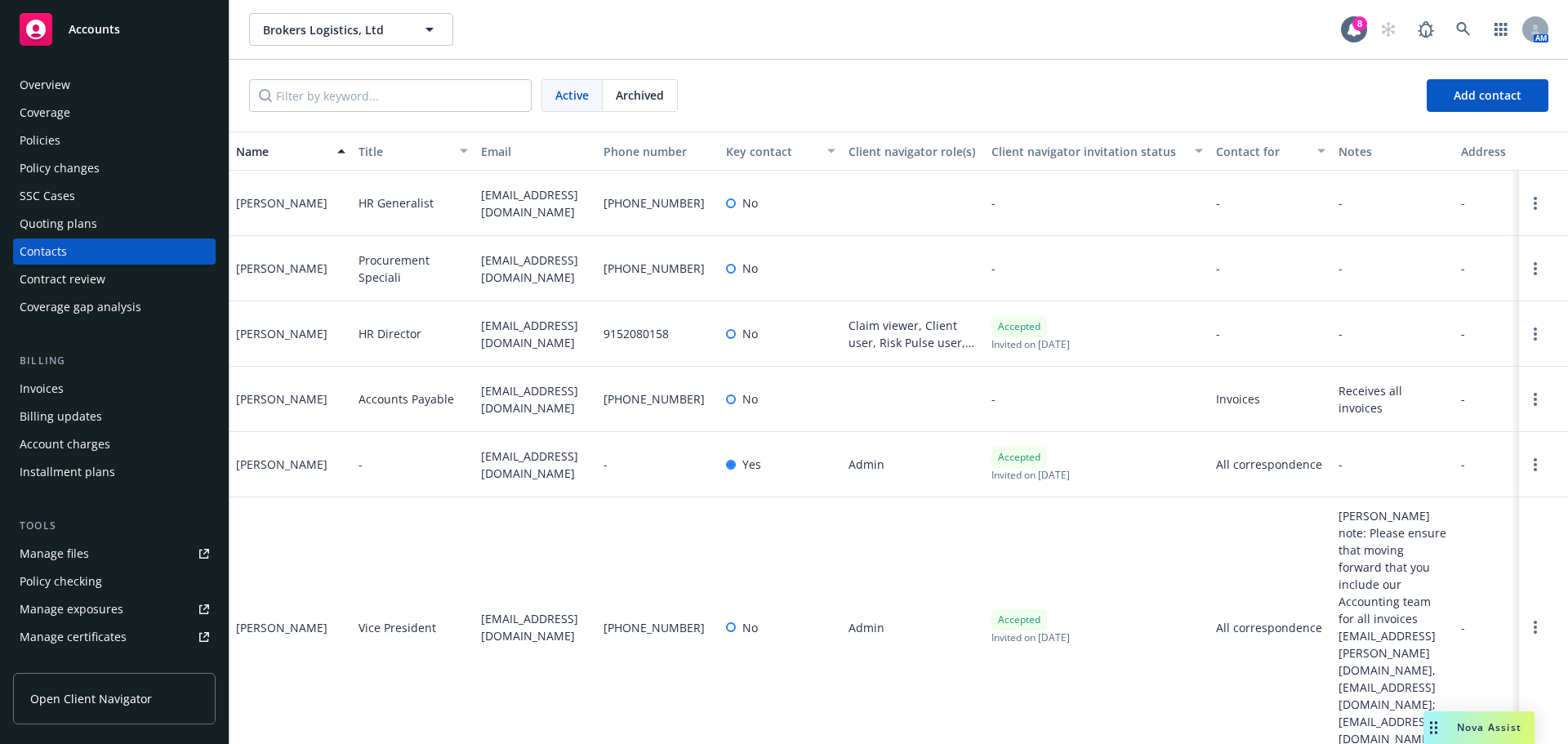
click at [32, 143] on div "Policies" at bounding box center [40, 140] width 41 height 26
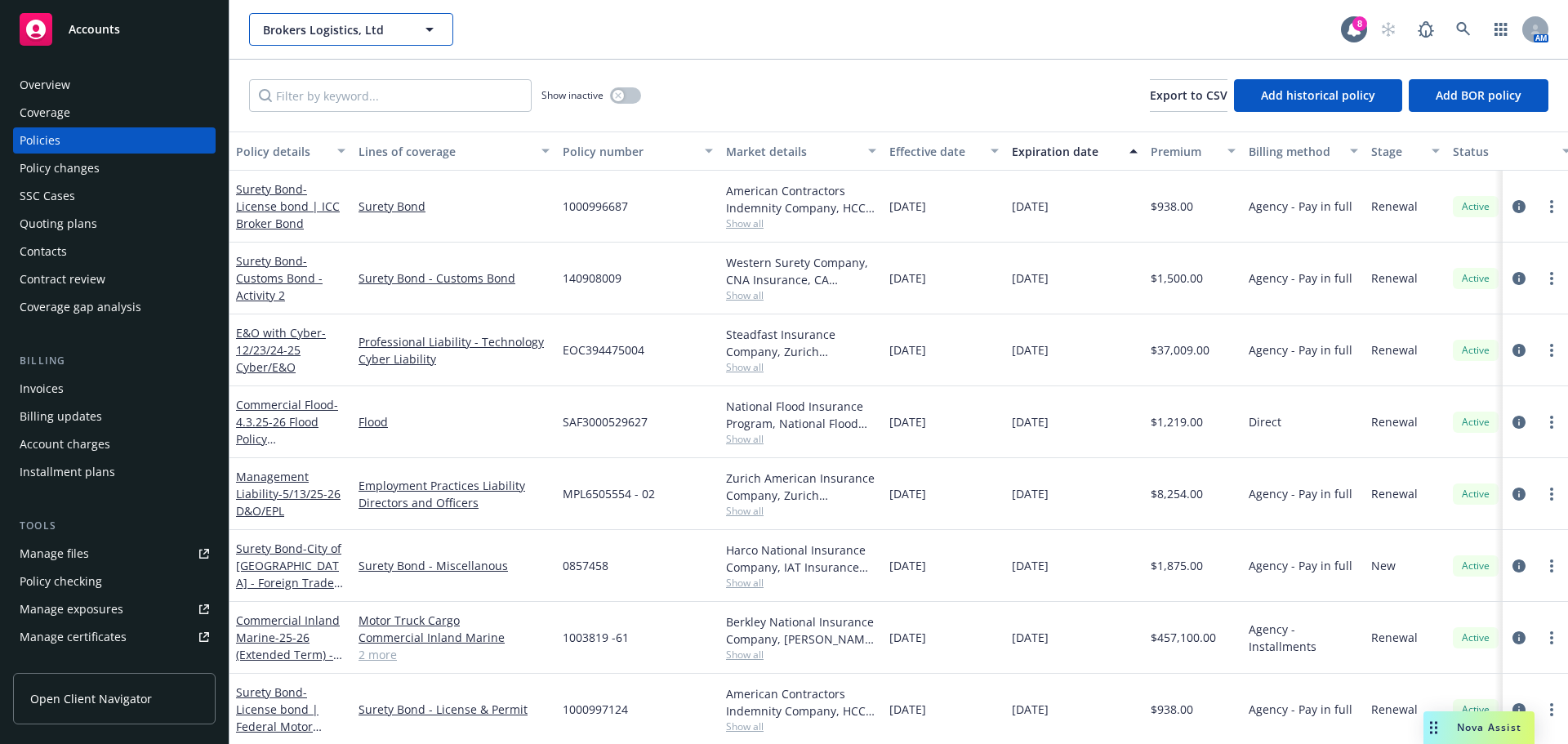
click at [307, 44] on button "Brokers Logistics, Ltd" at bounding box center [351, 29] width 204 height 33
type input "tourmaline"
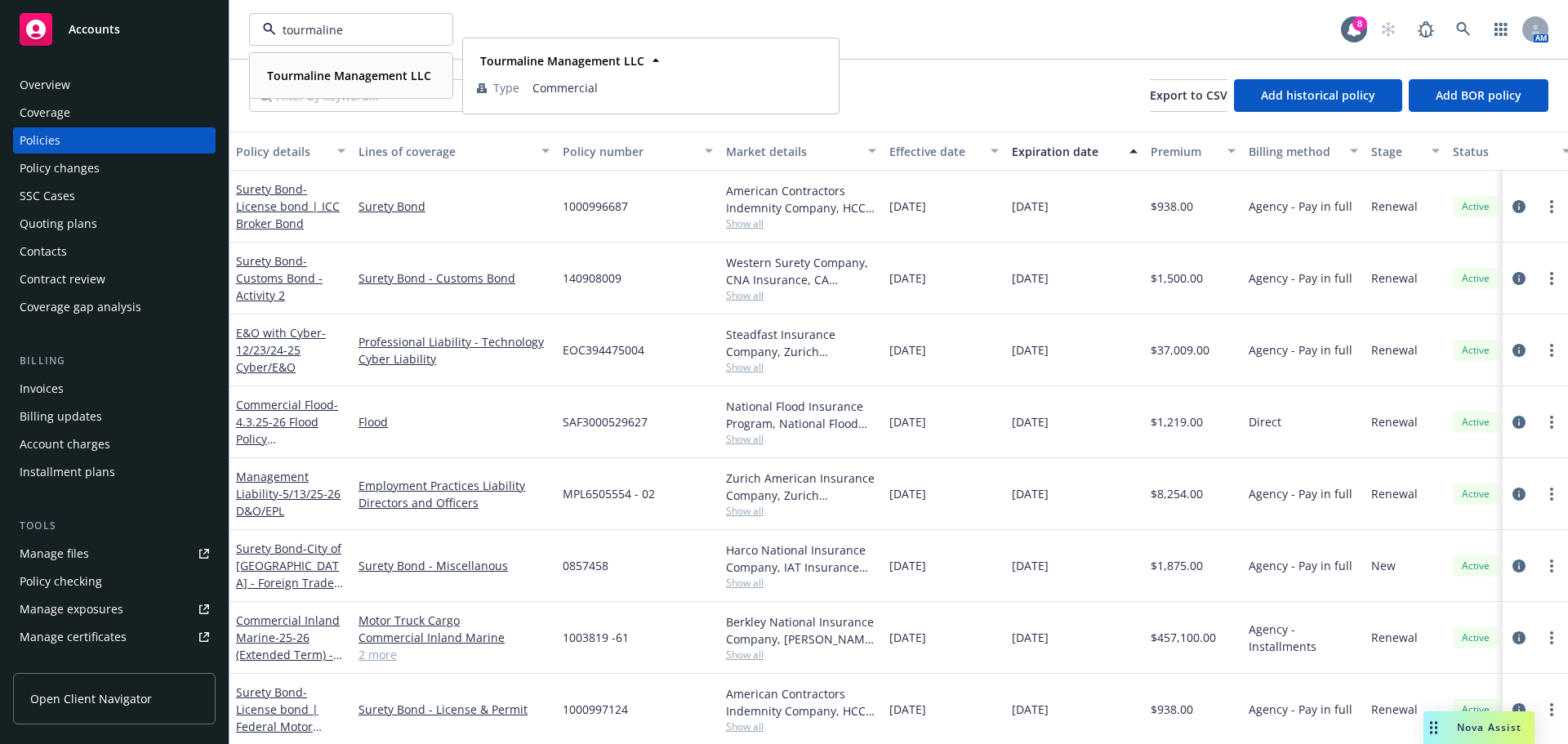
click at [313, 80] on strong "Tourmaline Management LLC" at bounding box center [349, 75] width 164 height 15
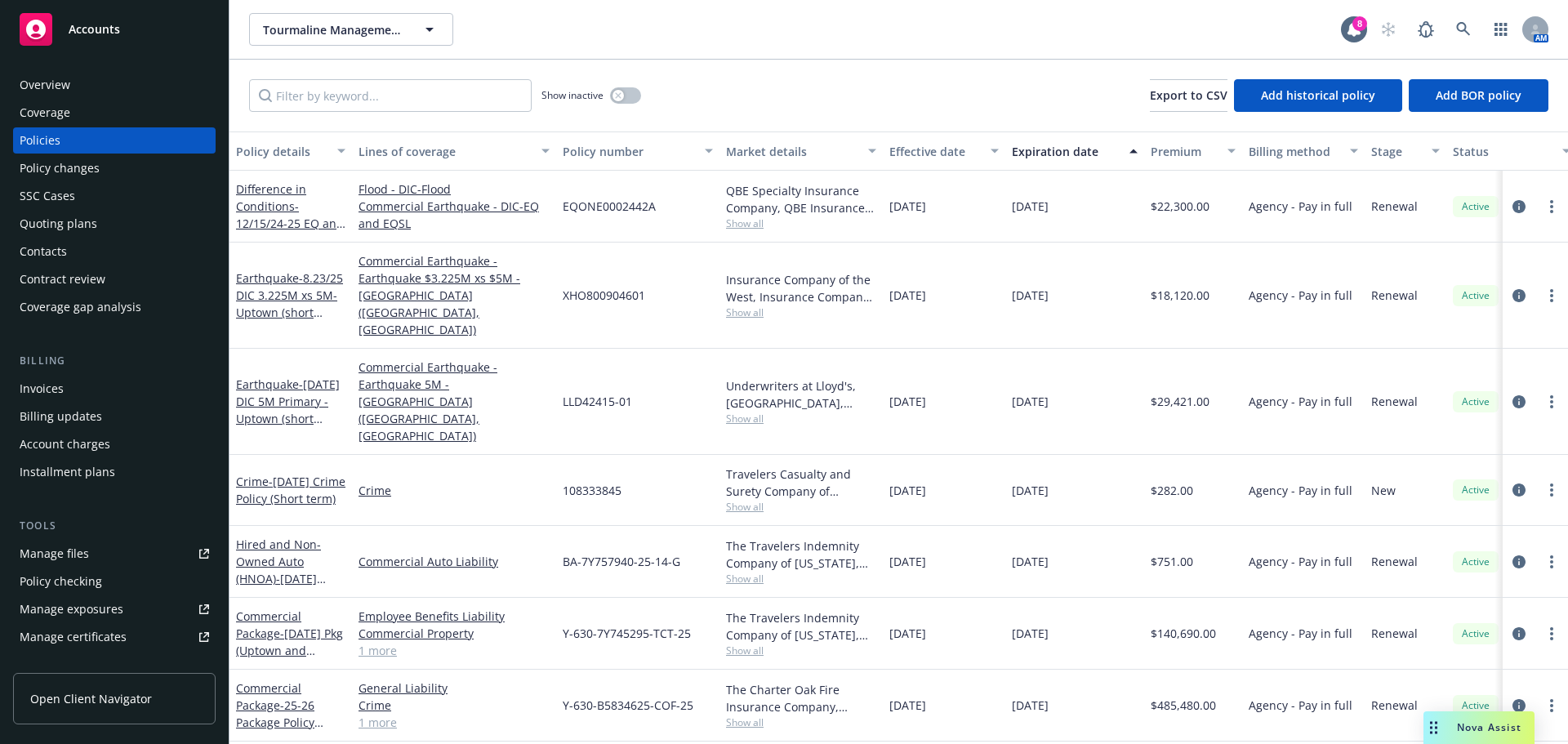
click at [36, 555] on div "Manage files" at bounding box center [54, 553] width 69 height 26
